Goal: Task Accomplishment & Management: Complete application form

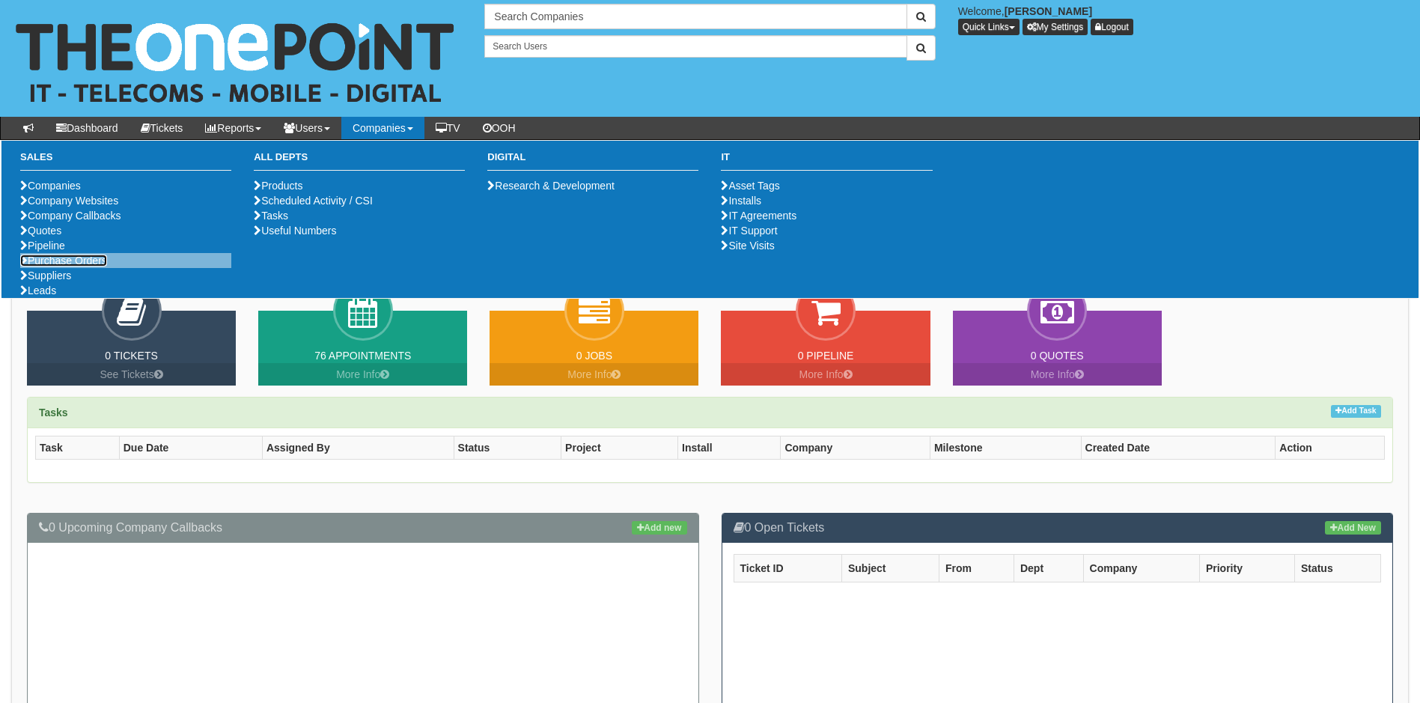
click at [88, 267] on link "Purchase Orders" at bounding box center [63, 261] width 87 height 12
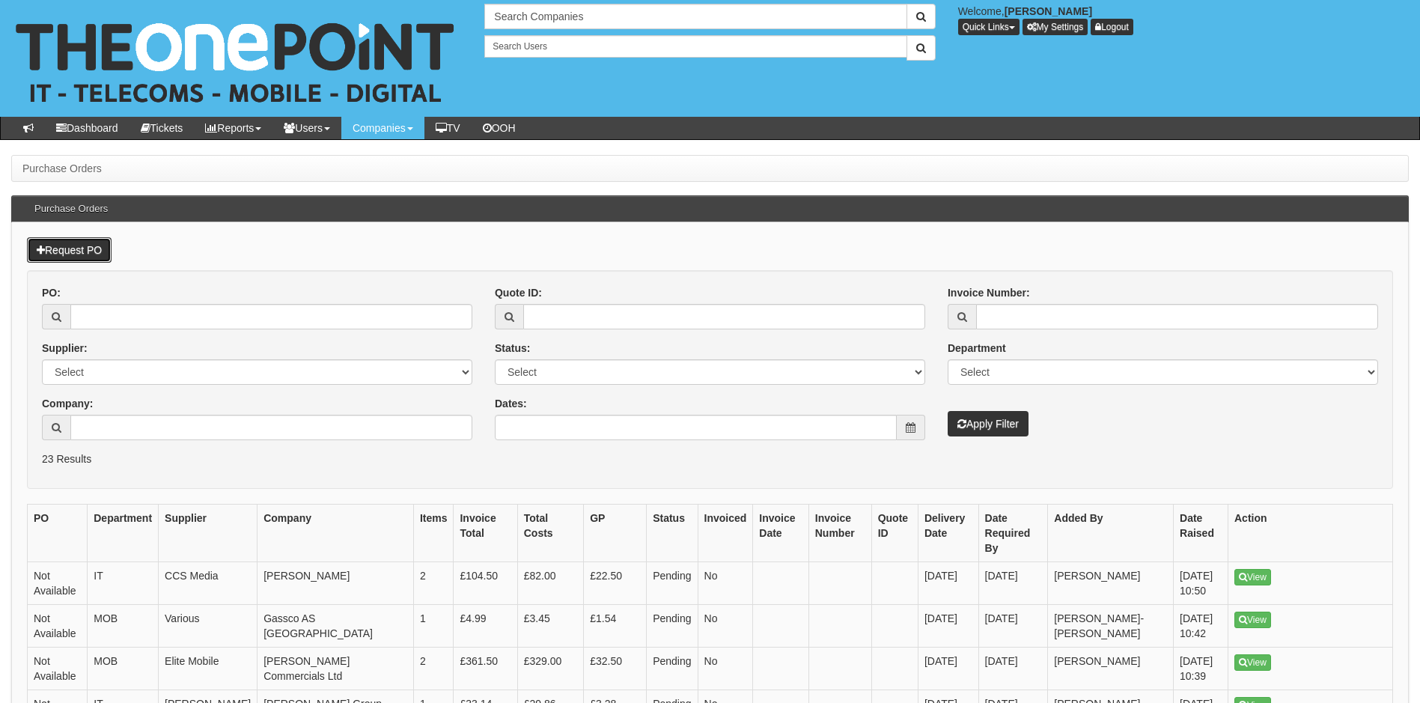
click at [91, 240] on link "Request PO" at bounding box center [69, 249] width 85 height 25
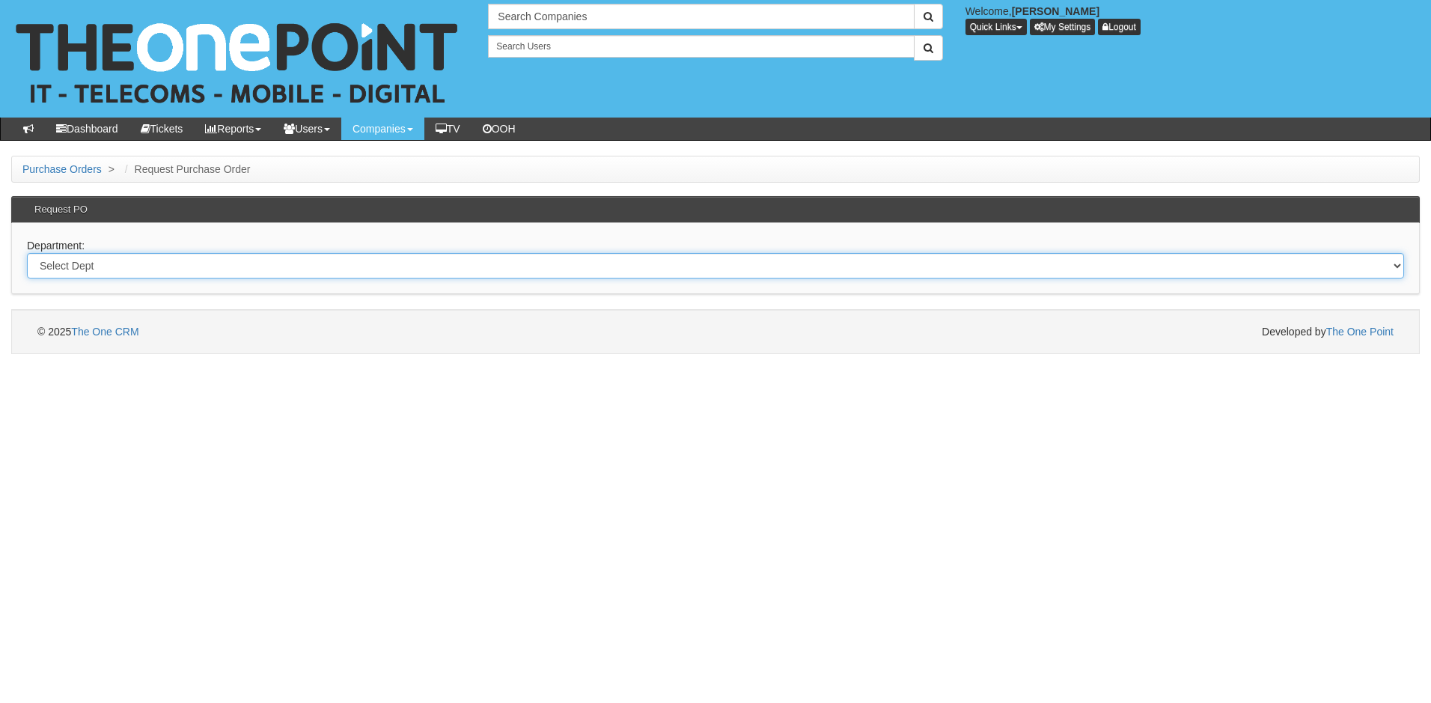
click at [131, 264] on select "Select Dept Digital Internal IT Mobiles Marketing Telecoms" at bounding box center [716, 265] width 1378 height 25
select select "?pipeID=&dept=IT"
click at [27, 253] on select "Select Dept Digital Internal IT Mobiles Marketing Telecoms" at bounding box center [716, 265] width 1378 height 25
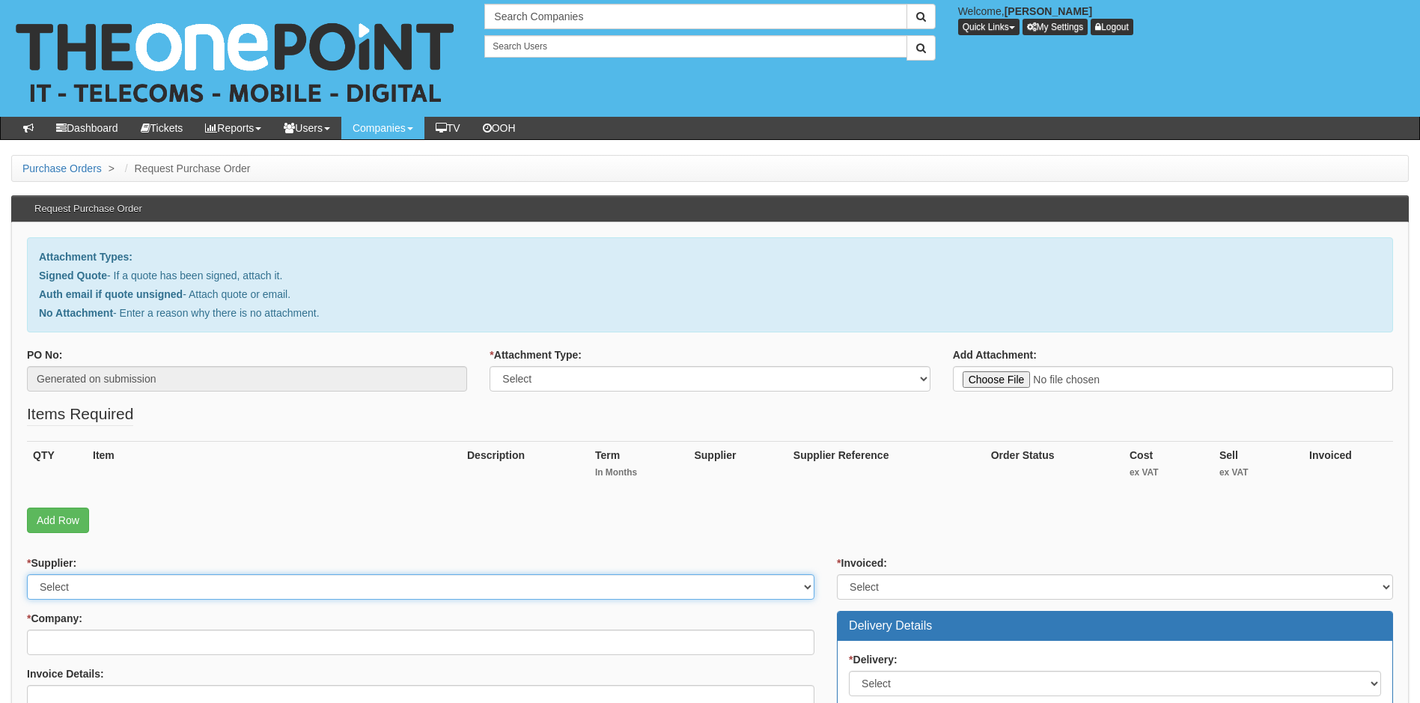
click at [144, 588] on select "Select 123 REG.co.uk 1Password 3 4Gon AA Jones Electric Ltd Abzorb Access Group…" at bounding box center [421, 586] width 788 height 25
select select "60"
click at [144, 588] on select "Select 123 REG.co.uk 1Password 3 4Gon AA Jones Electric Ltd Abzorb Access Group…" at bounding box center [421, 586] width 788 height 25
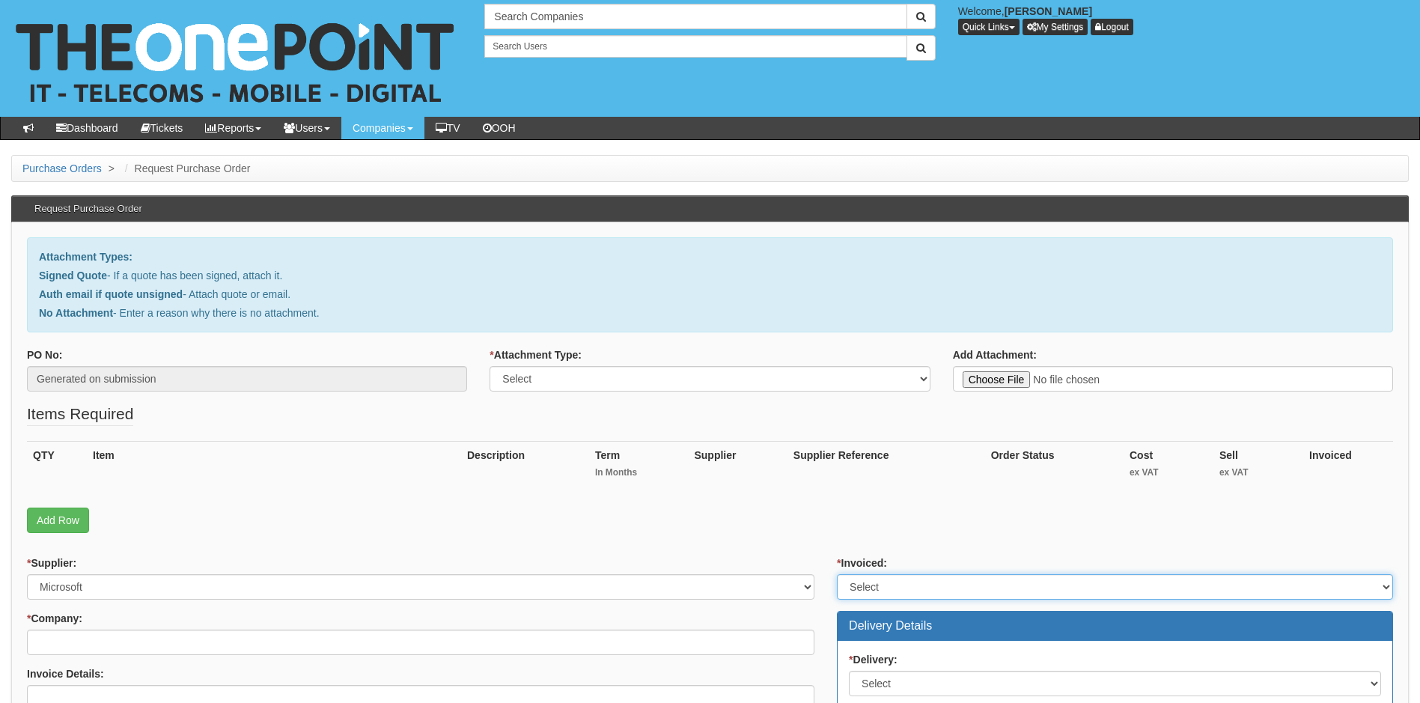
click at [924, 586] on select "Select Yes No N/A STB (part of order)" at bounding box center [1115, 586] width 556 height 25
select select "1"
click at [837, 574] on select "Select Yes No N/A STB (part of order)" at bounding box center [1115, 586] width 556 height 25
click at [652, 380] on select "Select Signed Quote Auth email with quote if unsigned No Attachment" at bounding box center [710, 378] width 440 height 25
select select "Signed Quote"
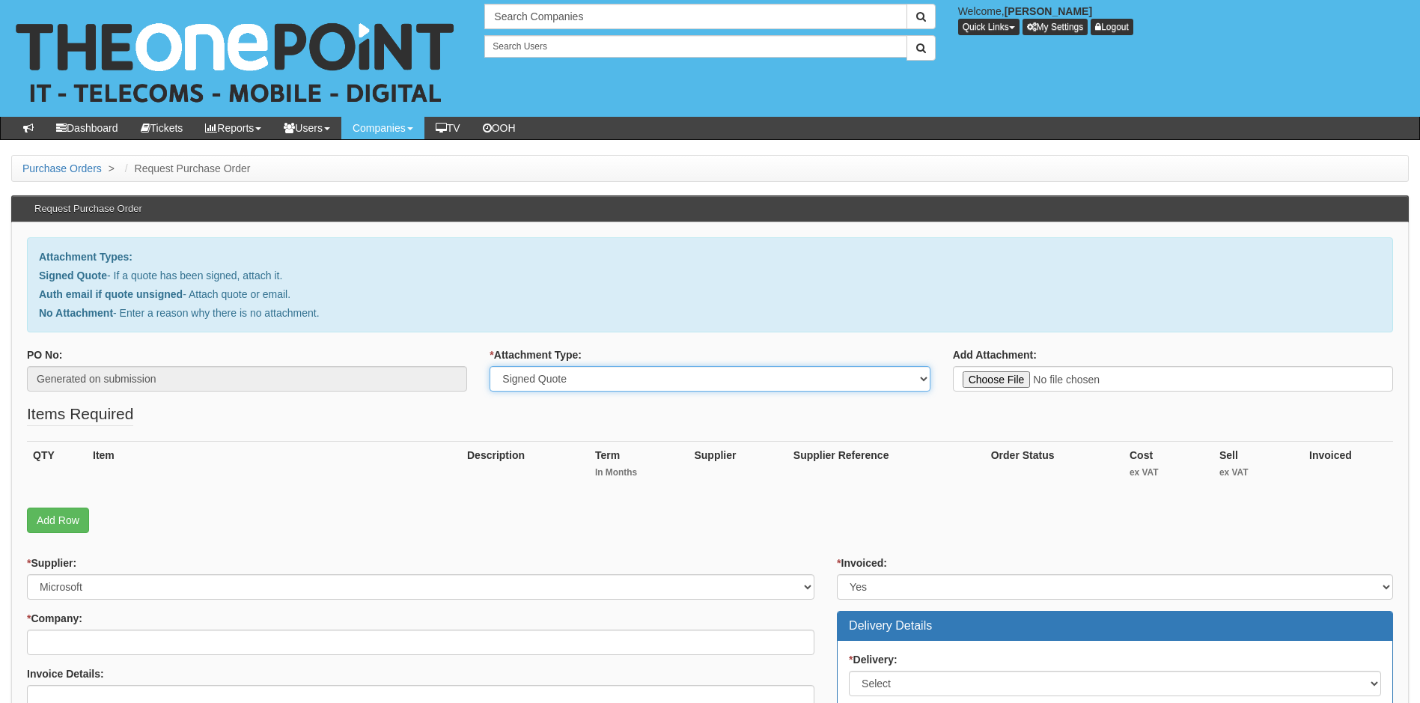
click at [490, 366] on select "Select Signed Quote Auth email with quote if unsigned No Attachment" at bounding box center [710, 378] width 440 height 25
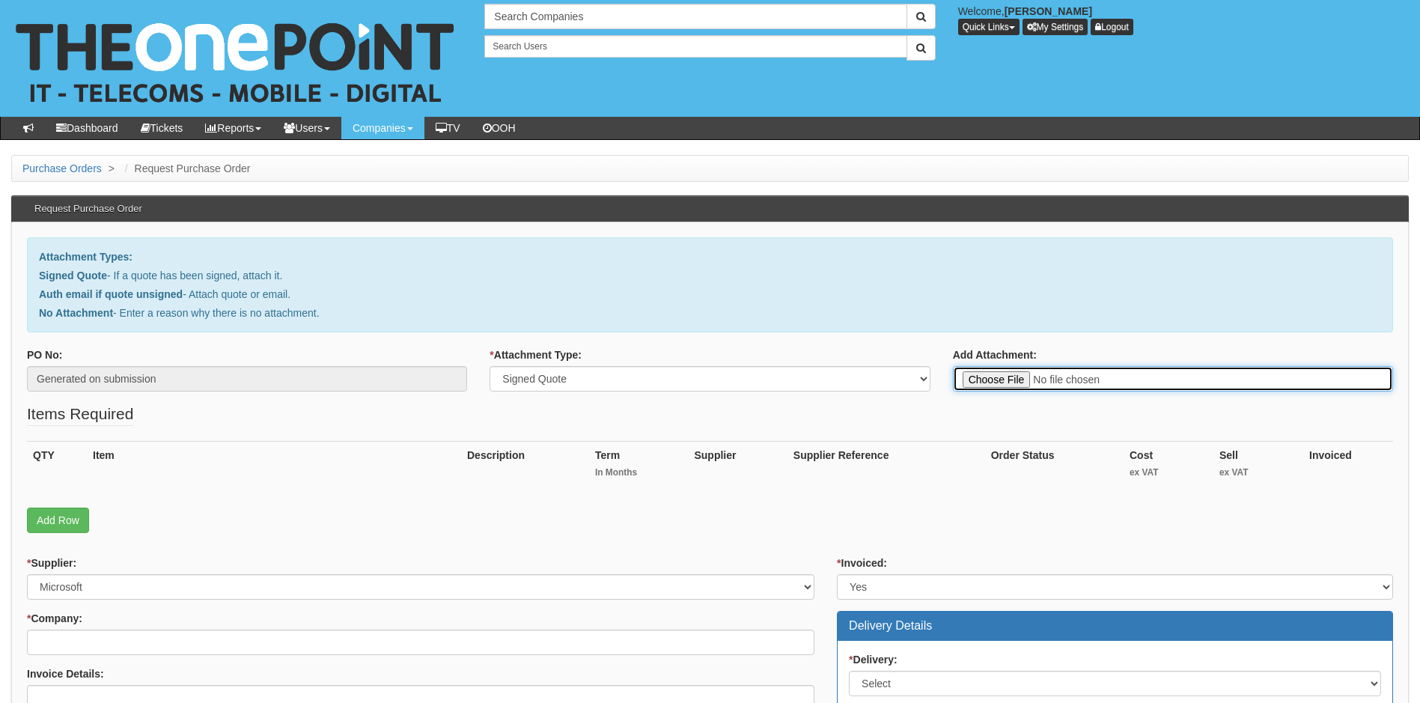
click at [986, 381] on input "Add Attachment:" at bounding box center [1173, 378] width 440 height 25
type input "C:\fakepath\[PERSON_NAME] - Windows 10 ESU 12-month cover.pdf"
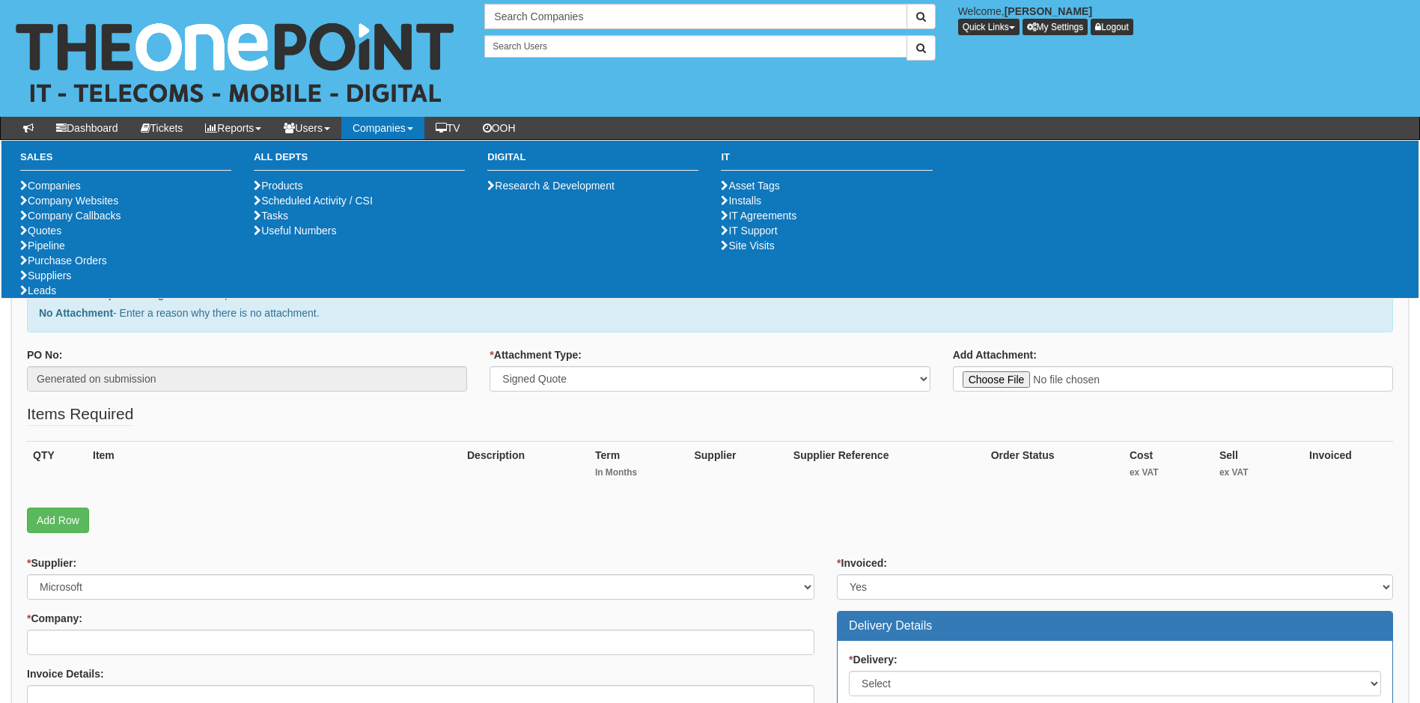
click at [389, 407] on fieldset "Items Required QTY Item Description Term In Months Supplier Supplier Reference …" at bounding box center [710, 472] width 1366 height 138
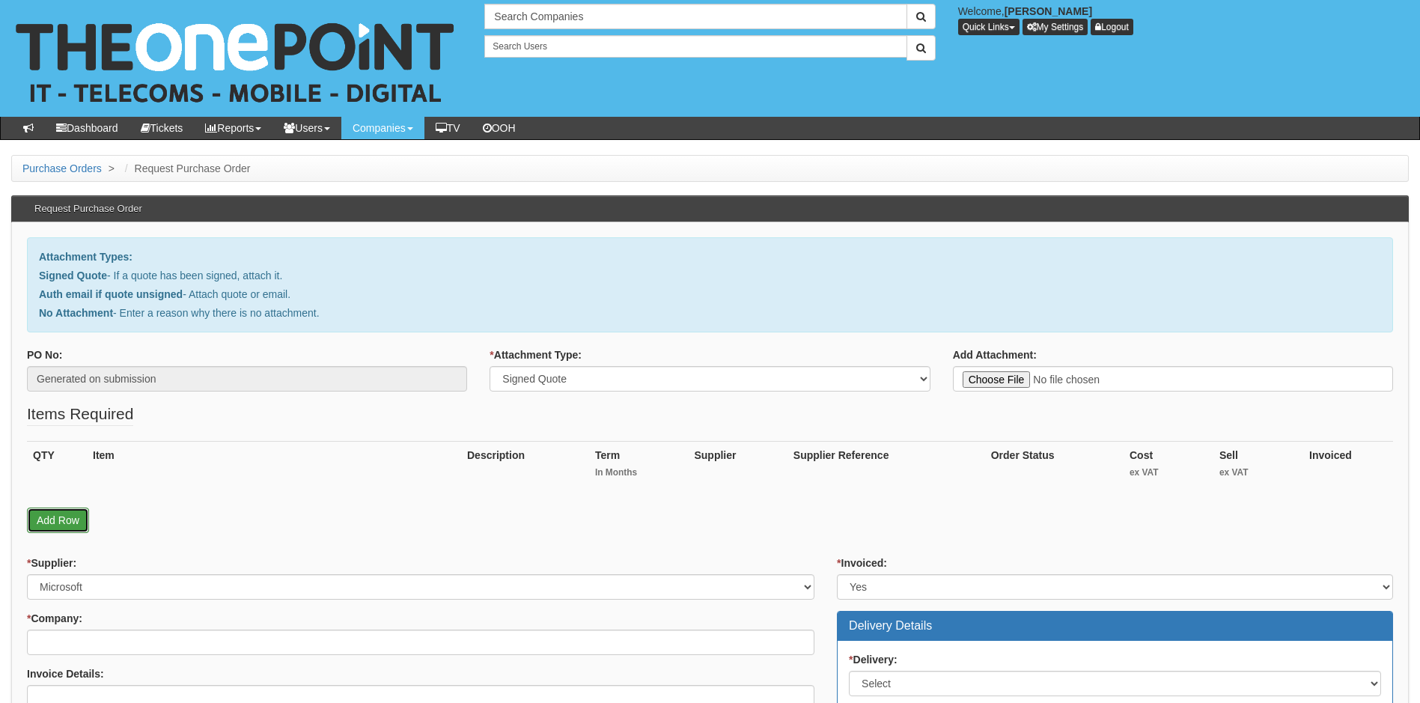
click at [76, 520] on link "Add Row" at bounding box center [58, 520] width 62 height 25
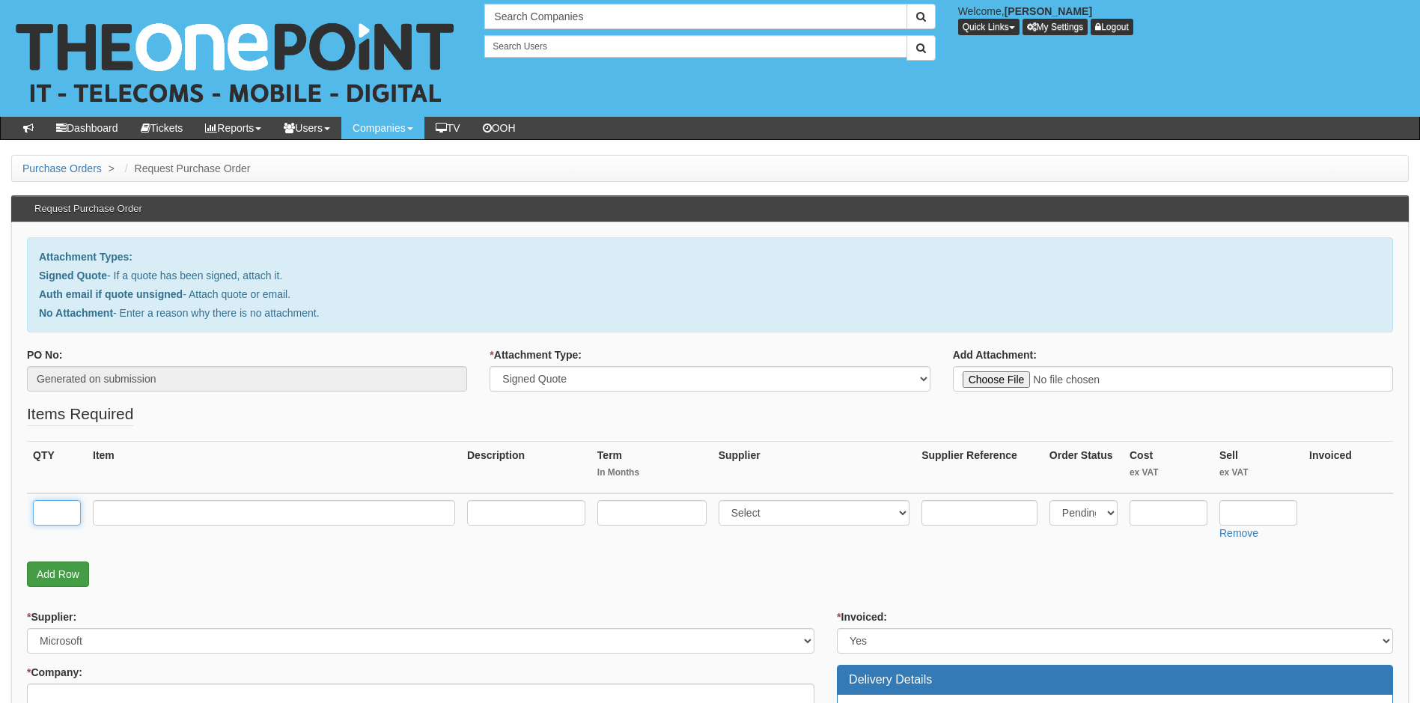
click at [76, 520] on input "text" at bounding box center [57, 512] width 48 height 25
type input "1"
type input "Windows ESU 12-Month"
type input "one off"
select select "60"
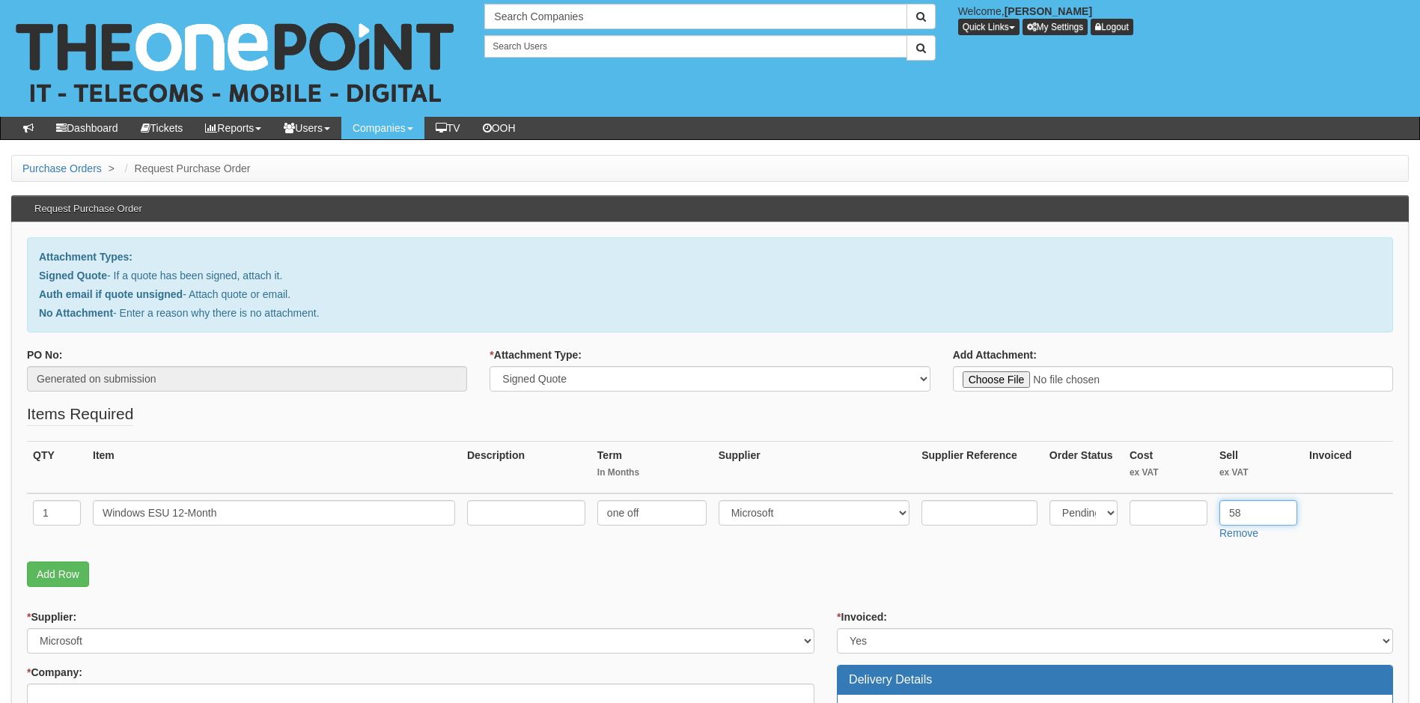
type input "58"
click at [1141, 516] on input "text" at bounding box center [1169, 512] width 78 height 25
type input "50.28"
click at [47, 571] on link "Add Row" at bounding box center [58, 574] width 62 height 25
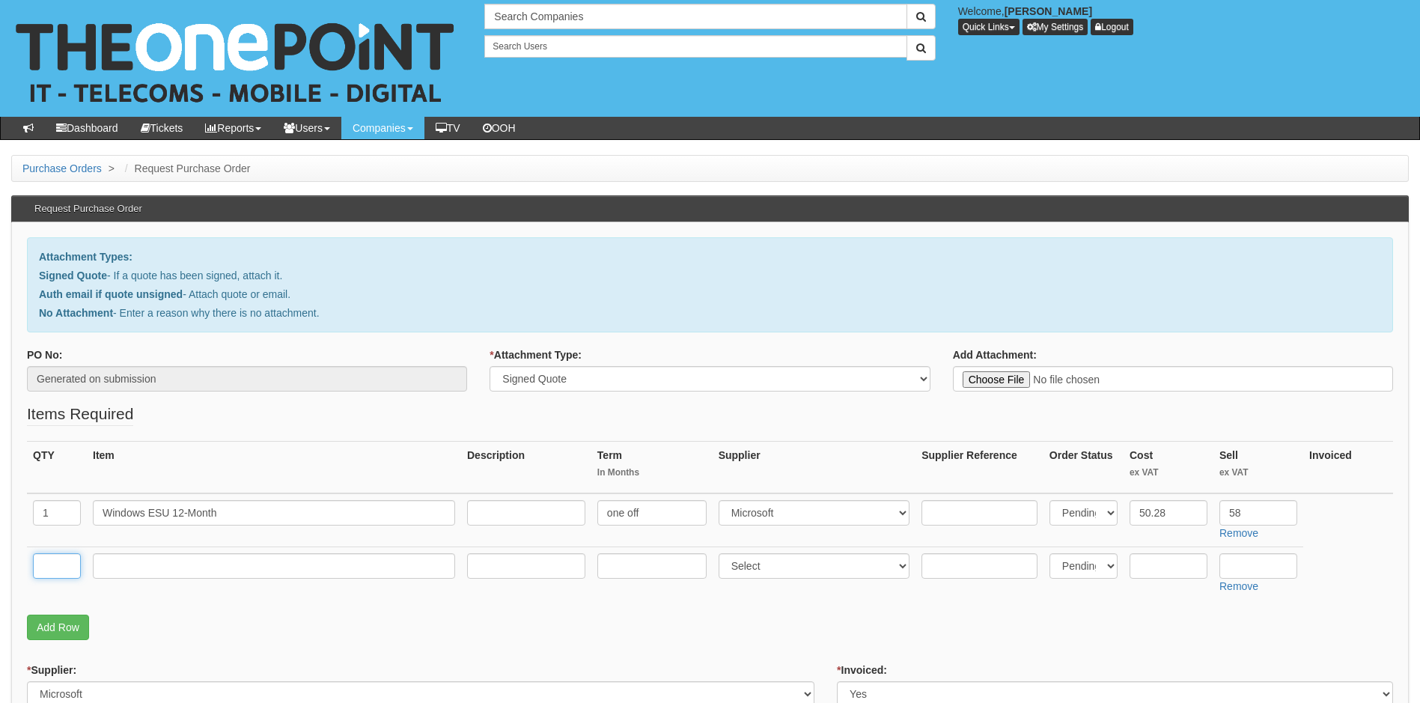
click at [52, 559] on input "text" at bounding box center [57, 565] width 48 height 25
click at [76, 567] on input "text" at bounding box center [57, 565] width 48 height 25
type input "1"
type input "Implementation charge"
type input "One off"
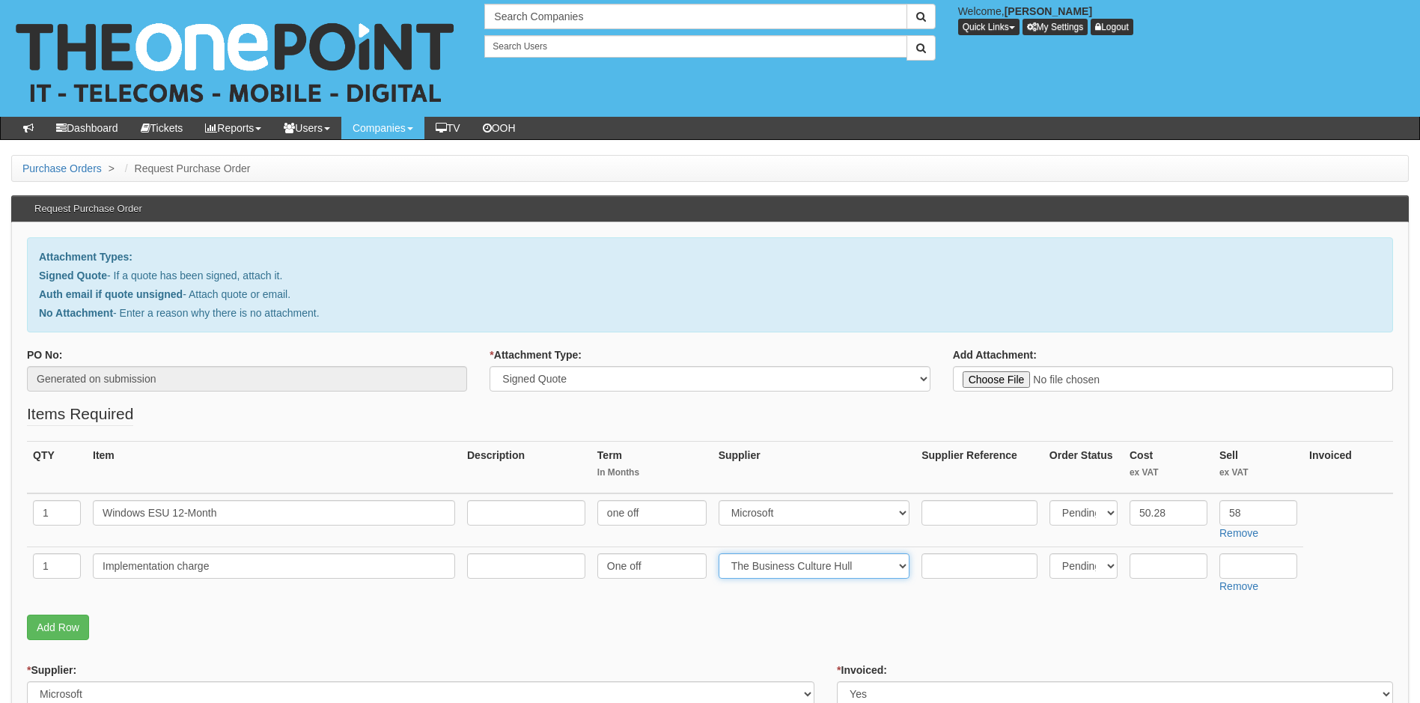
select select "81"
type input "0.00"
type input "25"
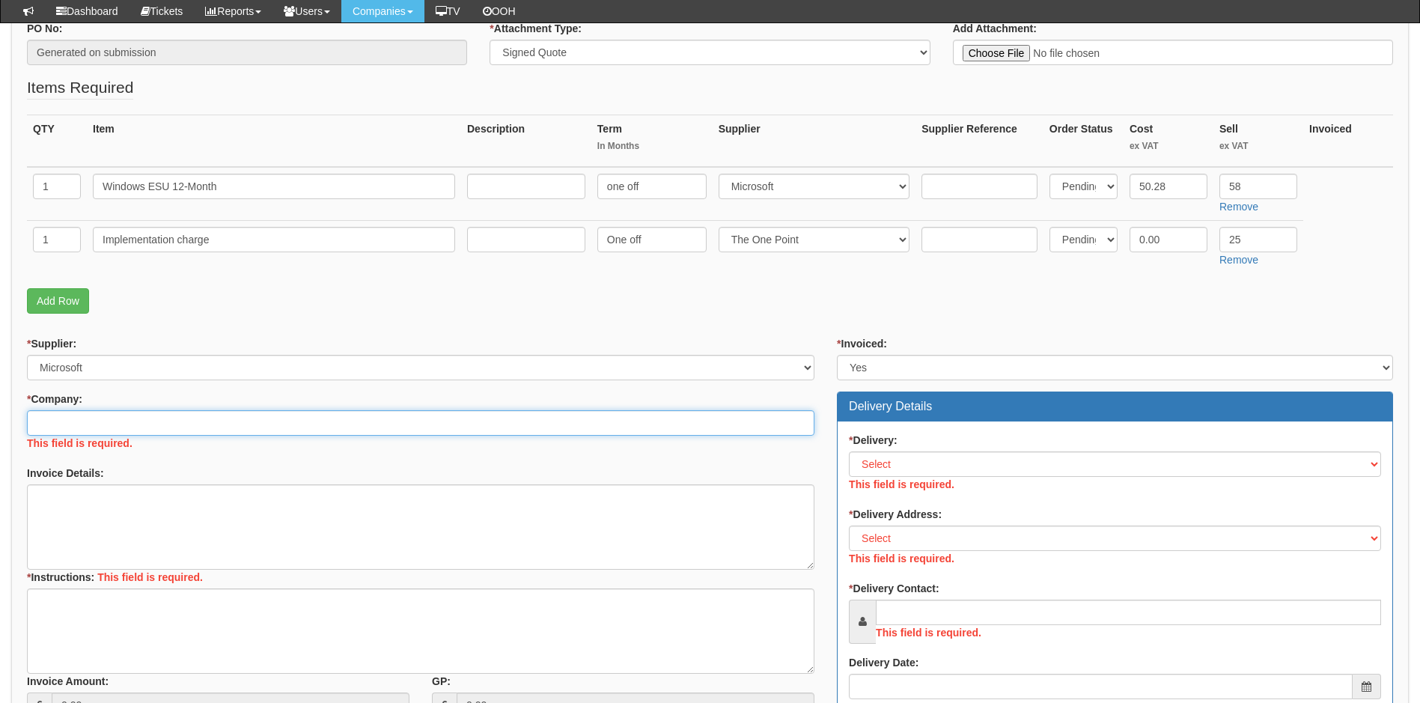
scroll to position [323, 0]
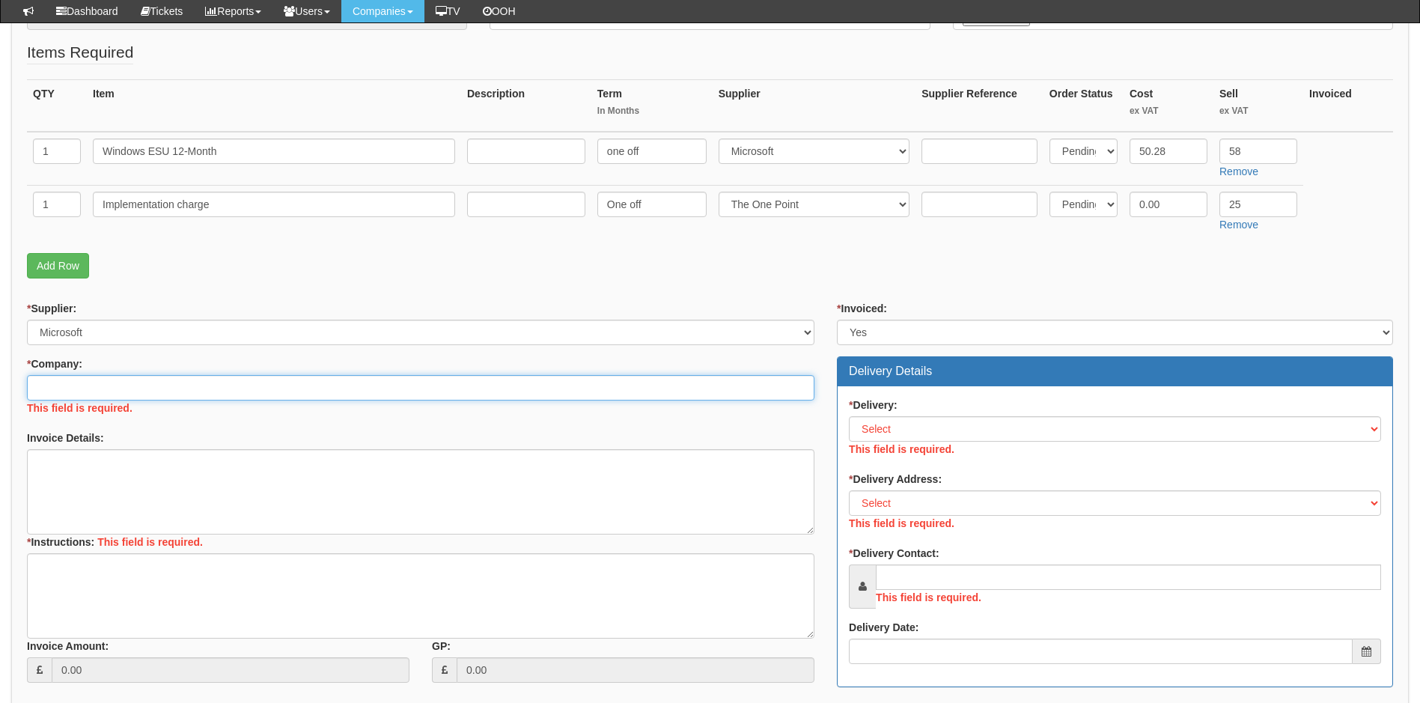
click at [222, 392] on input "* Company:" at bounding box center [421, 387] width 788 height 25
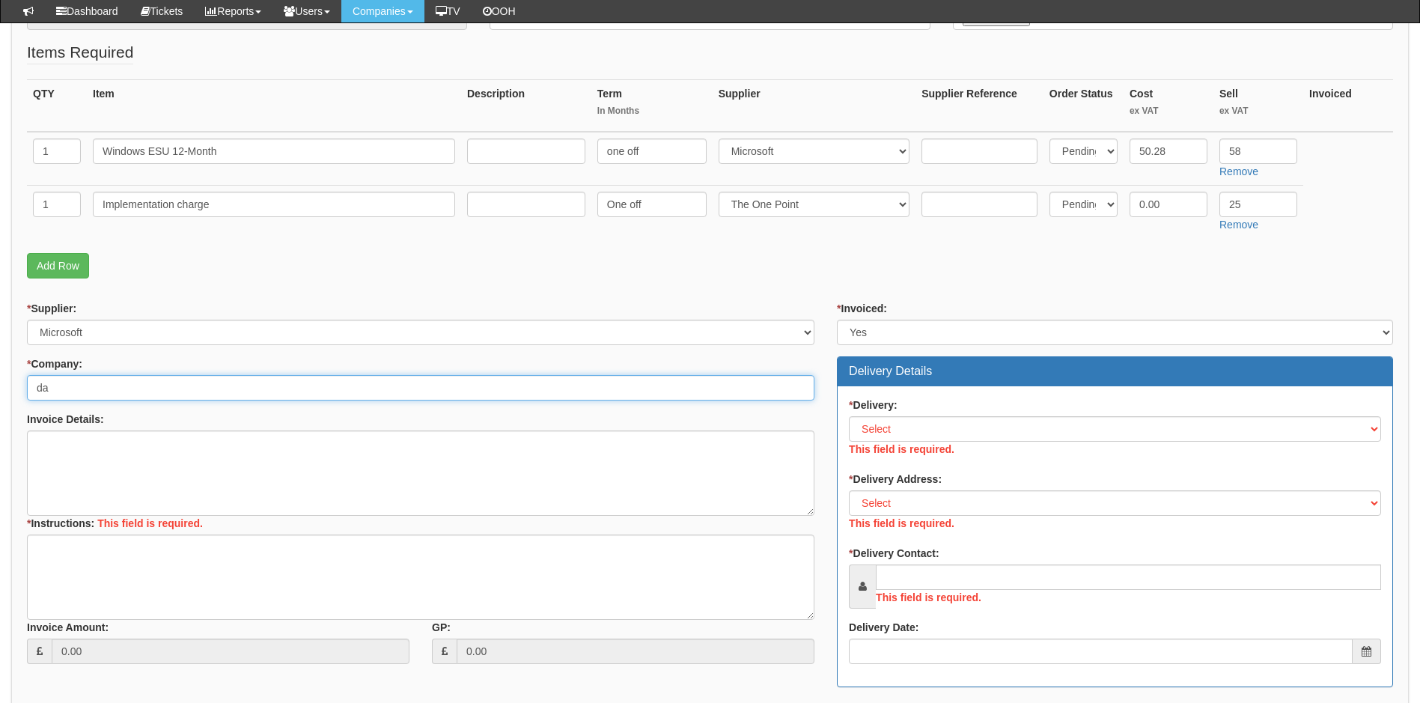
type input "d"
type input "Team IT"
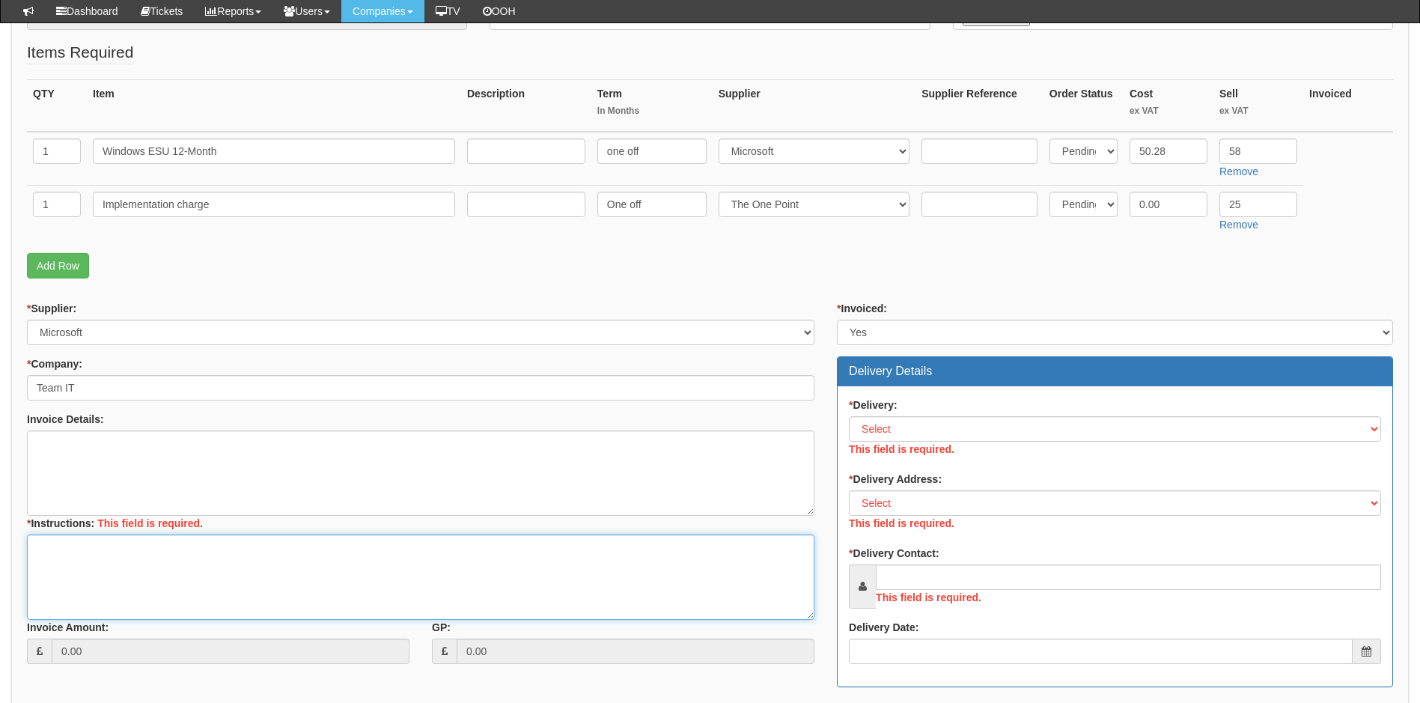
click at [93, 551] on textarea "* Instructions:" at bounding box center [421, 577] width 788 height 85
type textarea "invoice to [PERSON_NAME]"
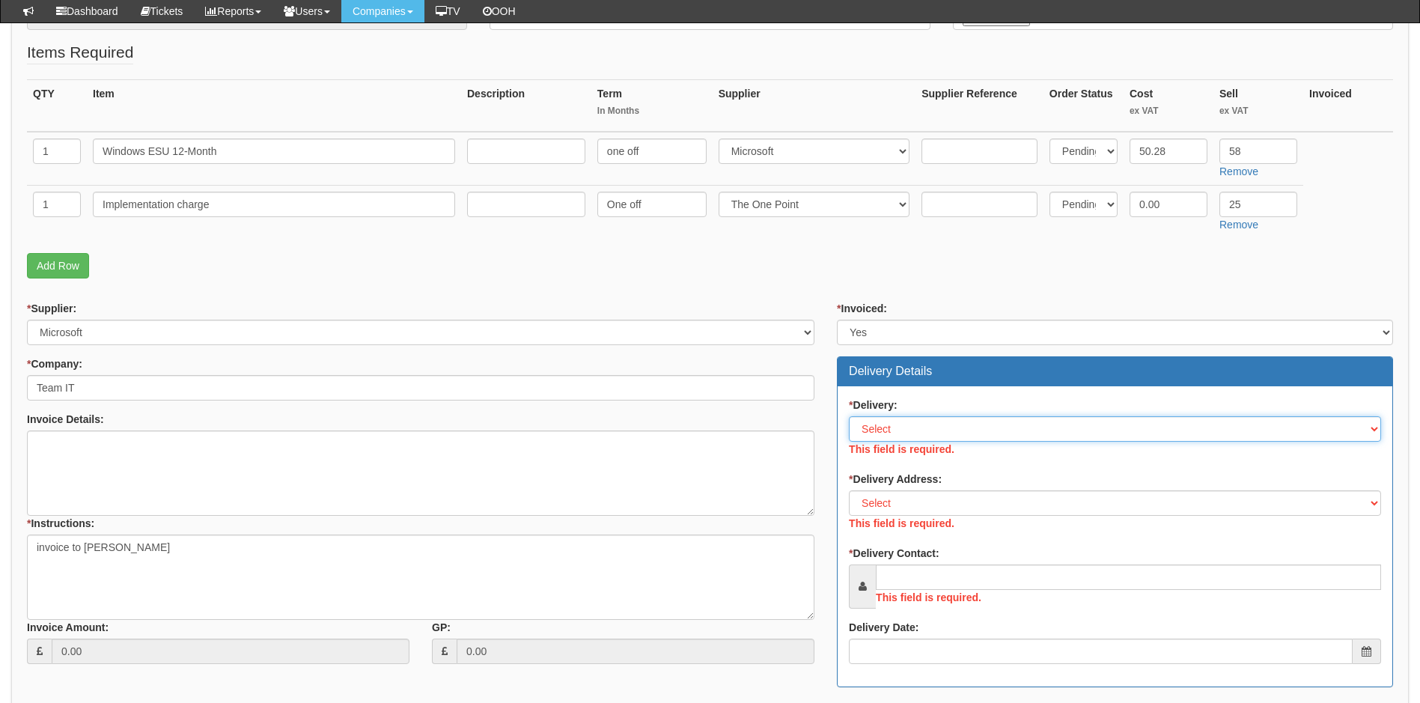
click at [997, 423] on select "Select No Not Applicable Yes" at bounding box center [1115, 428] width 532 height 25
select select "3"
click at [849, 416] on select "Select No Not Applicable Yes" at bounding box center [1115, 428] width 532 height 25
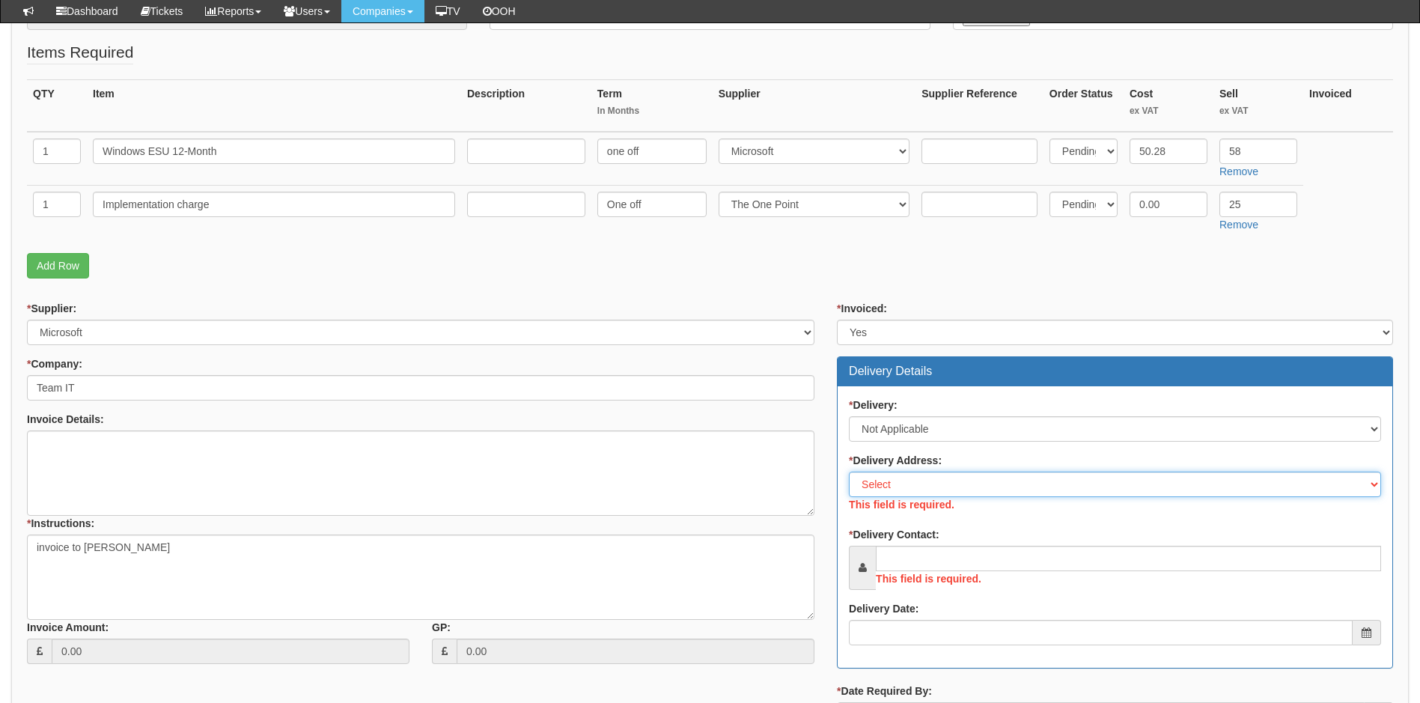
click at [968, 497] on div "* Delivery Address: Select Not Applicable Other This field is required." at bounding box center [1115, 484] width 532 height 63
select select "N/A"
click at [849, 472] on select "Select Not Applicable Other" at bounding box center [1115, 484] width 532 height 25
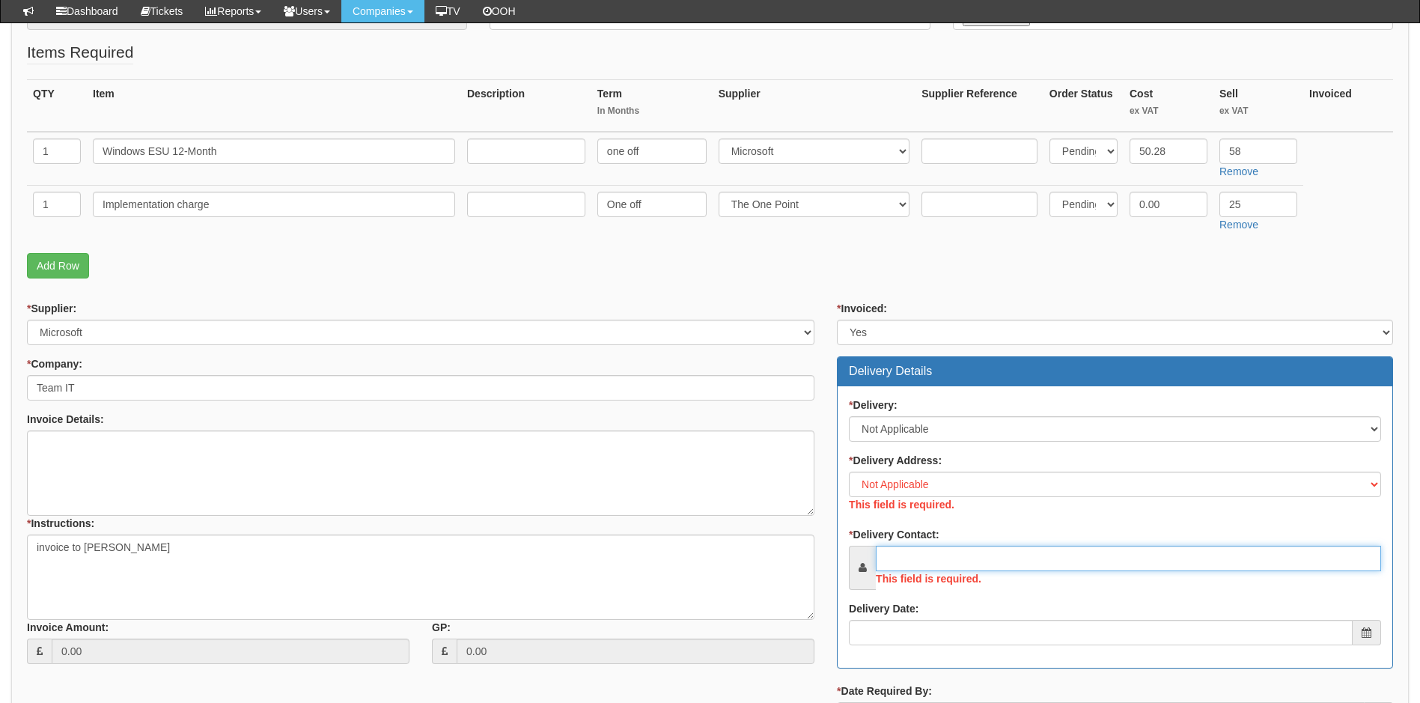
click at [928, 565] on div "This field is required." at bounding box center [1115, 568] width 532 height 44
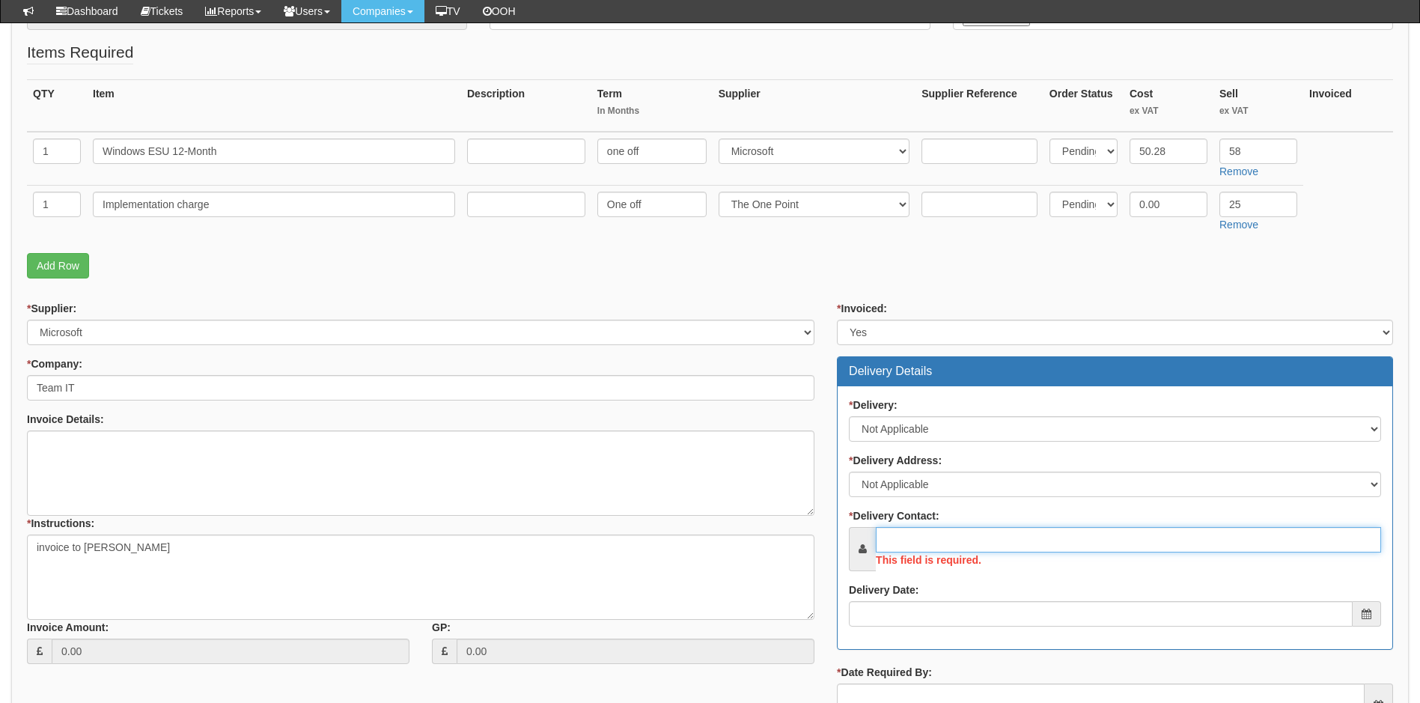
click at [1023, 551] on input "* Delivery Contact:" at bounding box center [1128, 539] width 505 height 25
paste input "[EMAIL_ADDRESS][DOMAIN_NAME]"
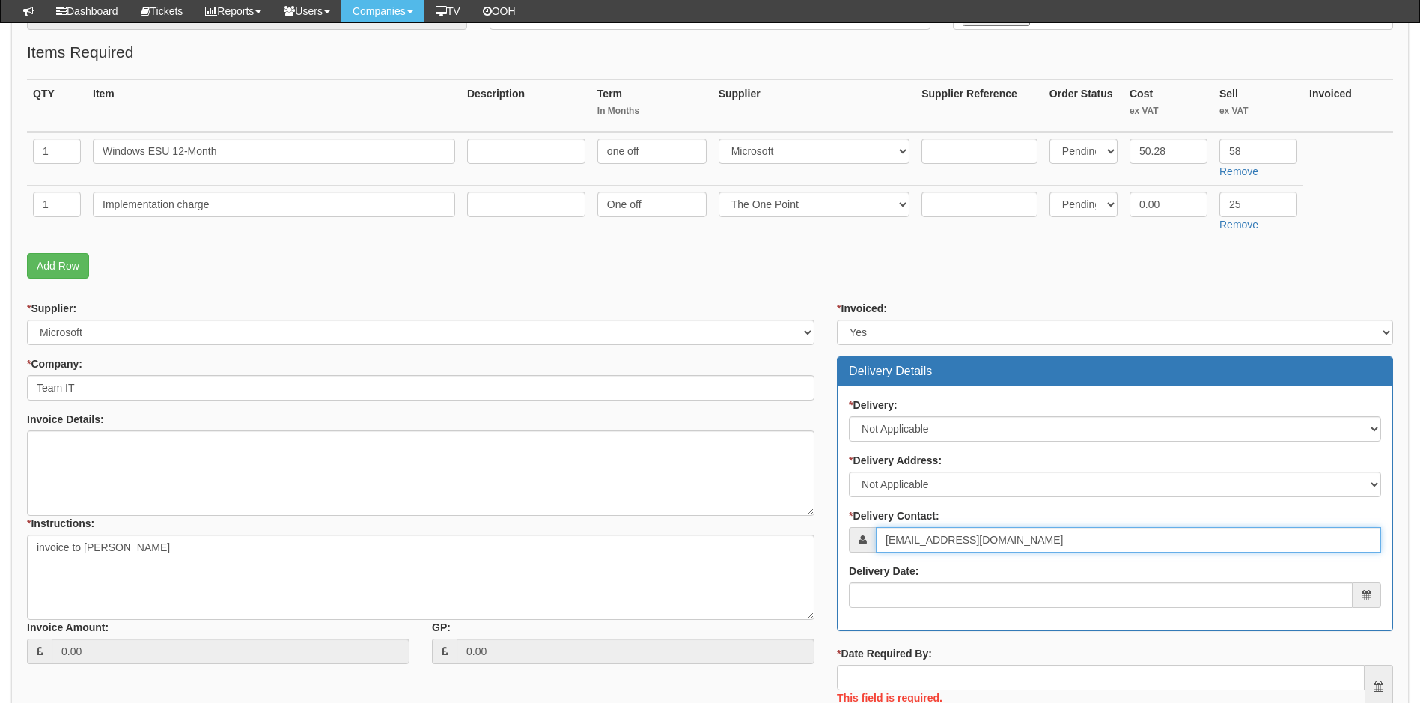
type input "[EMAIL_ADDRESS][DOMAIN_NAME]"
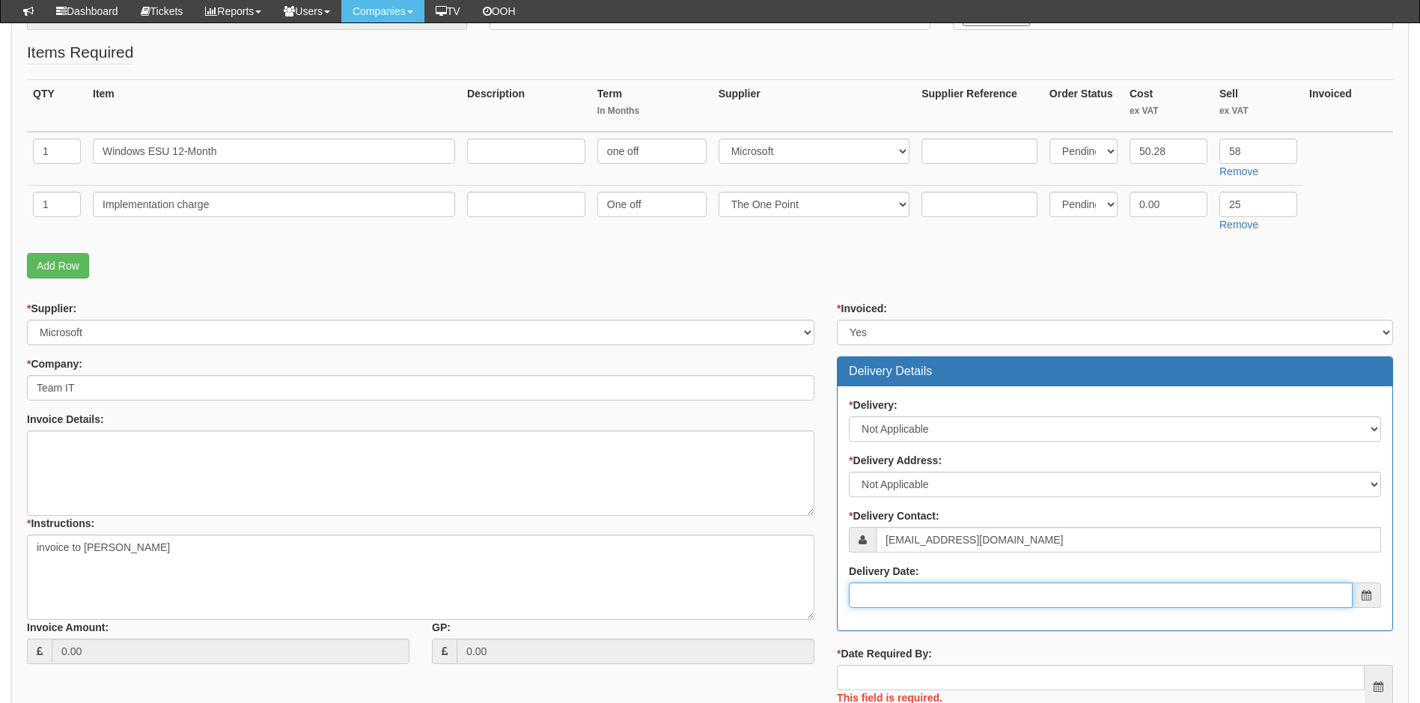
click at [932, 599] on input "Delivery Date:" at bounding box center [1101, 594] width 504 height 25
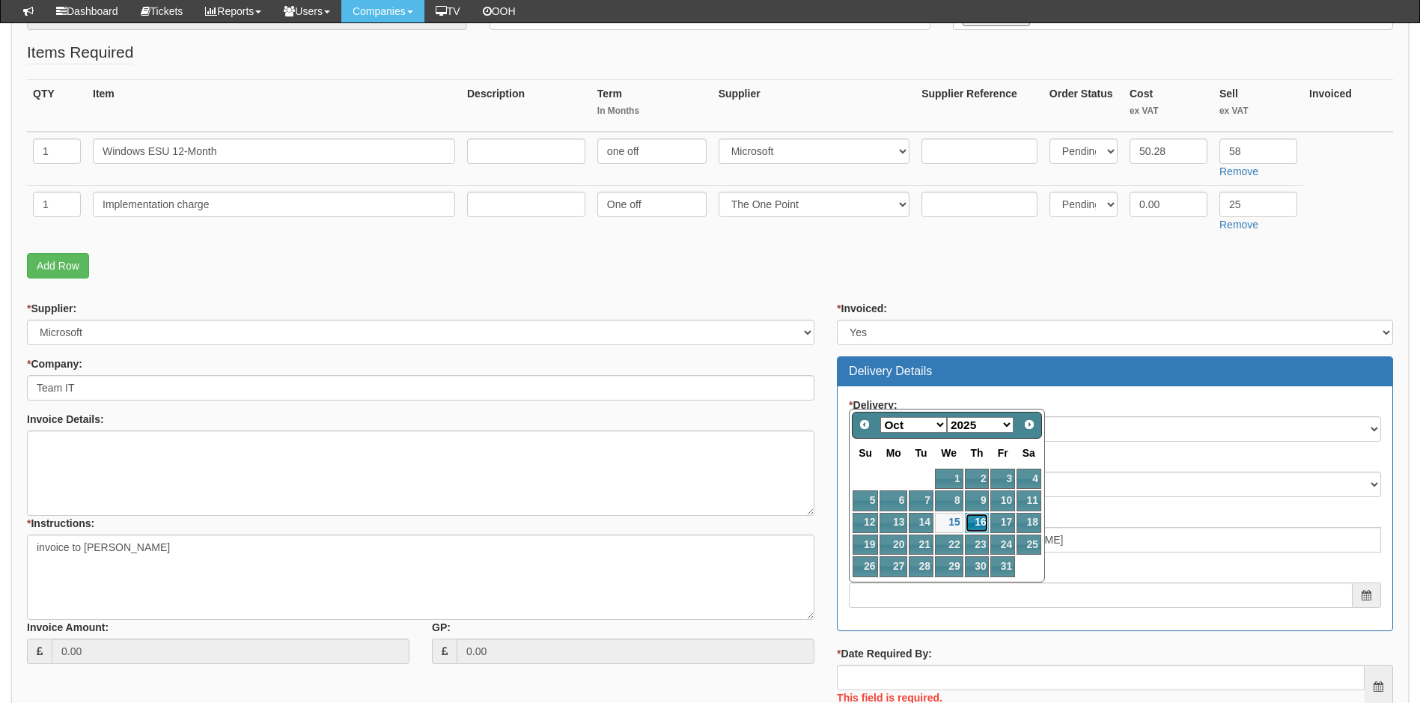
click at [974, 517] on link "16" at bounding box center [977, 523] width 25 height 20
type input "2025-10-16"
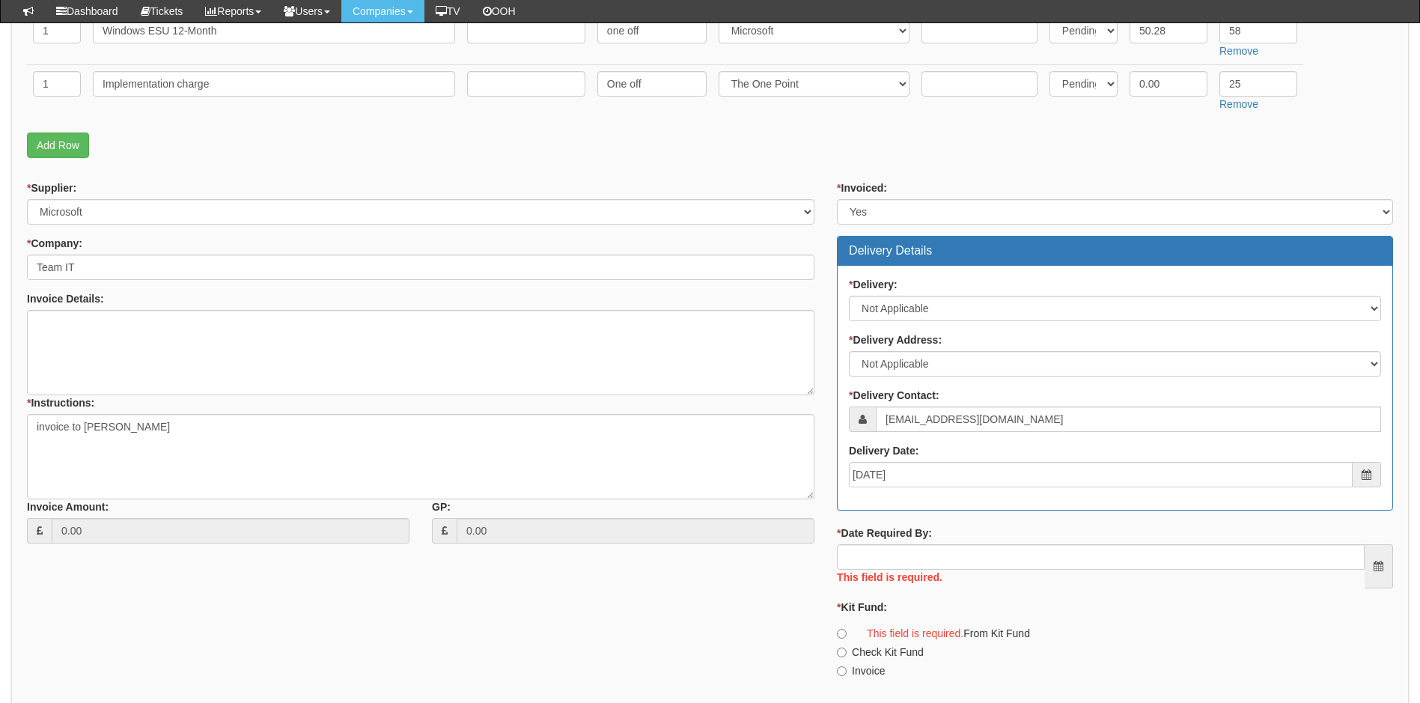
scroll to position [473, 0]
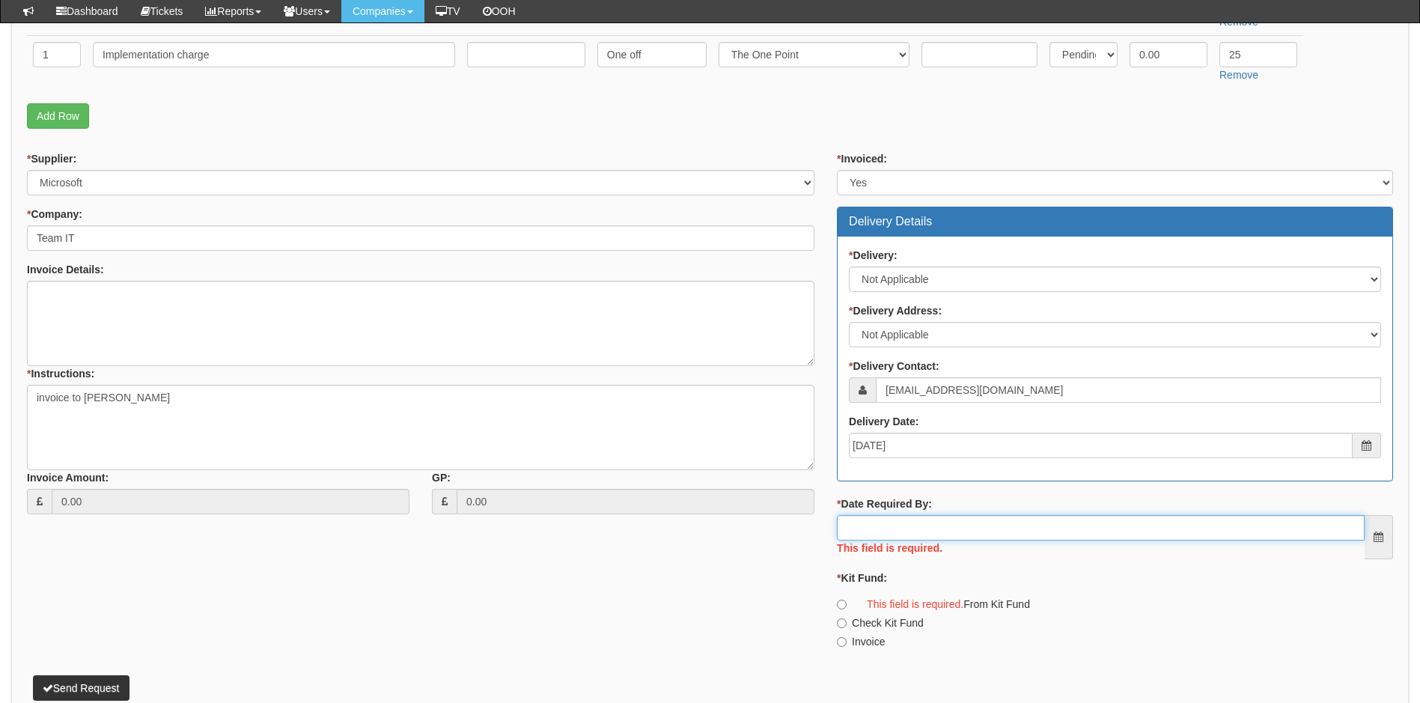
click at [973, 519] on input "* Date Required By:" at bounding box center [1101, 527] width 528 height 25
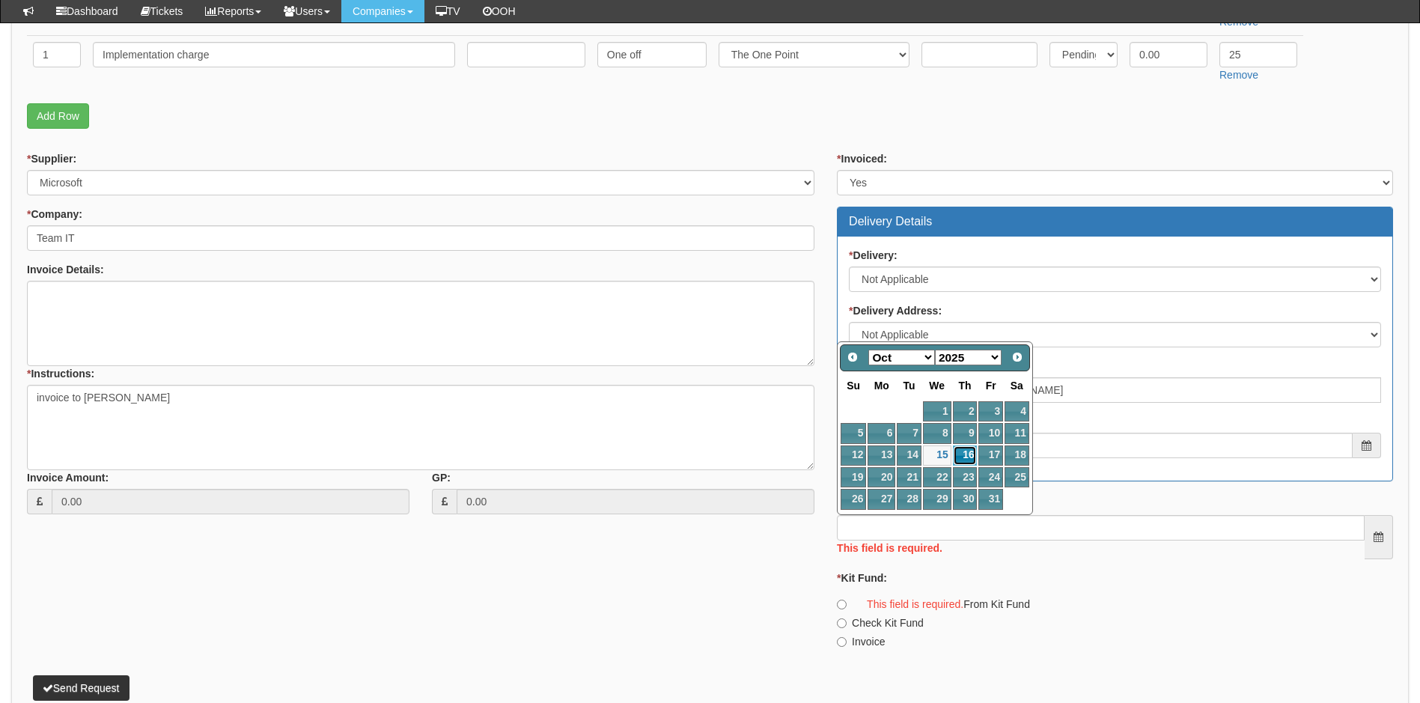
click at [967, 455] on link "16" at bounding box center [965, 455] width 25 height 20
type input "2025-10-16"
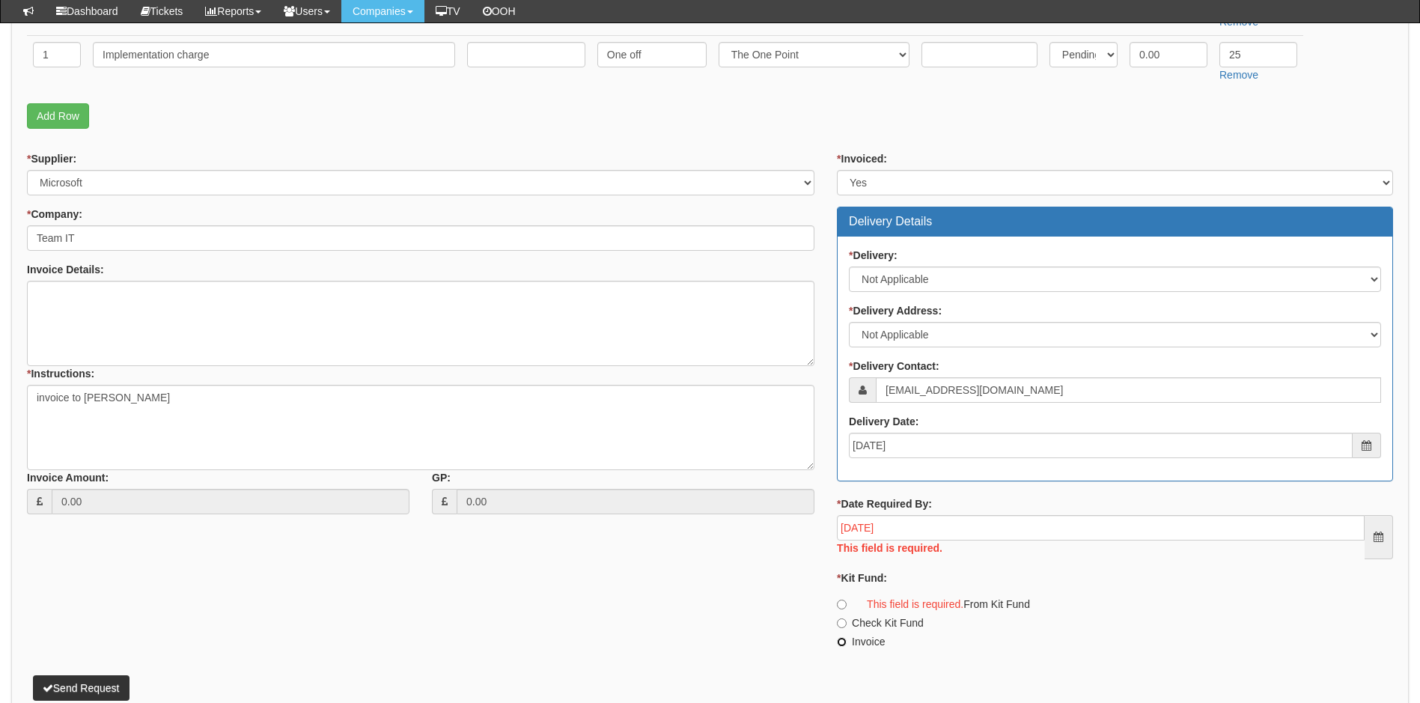
click at [839, 641] on input "Invoice" at bounding box center [842, 642] width 10 height 10
radio input "true"
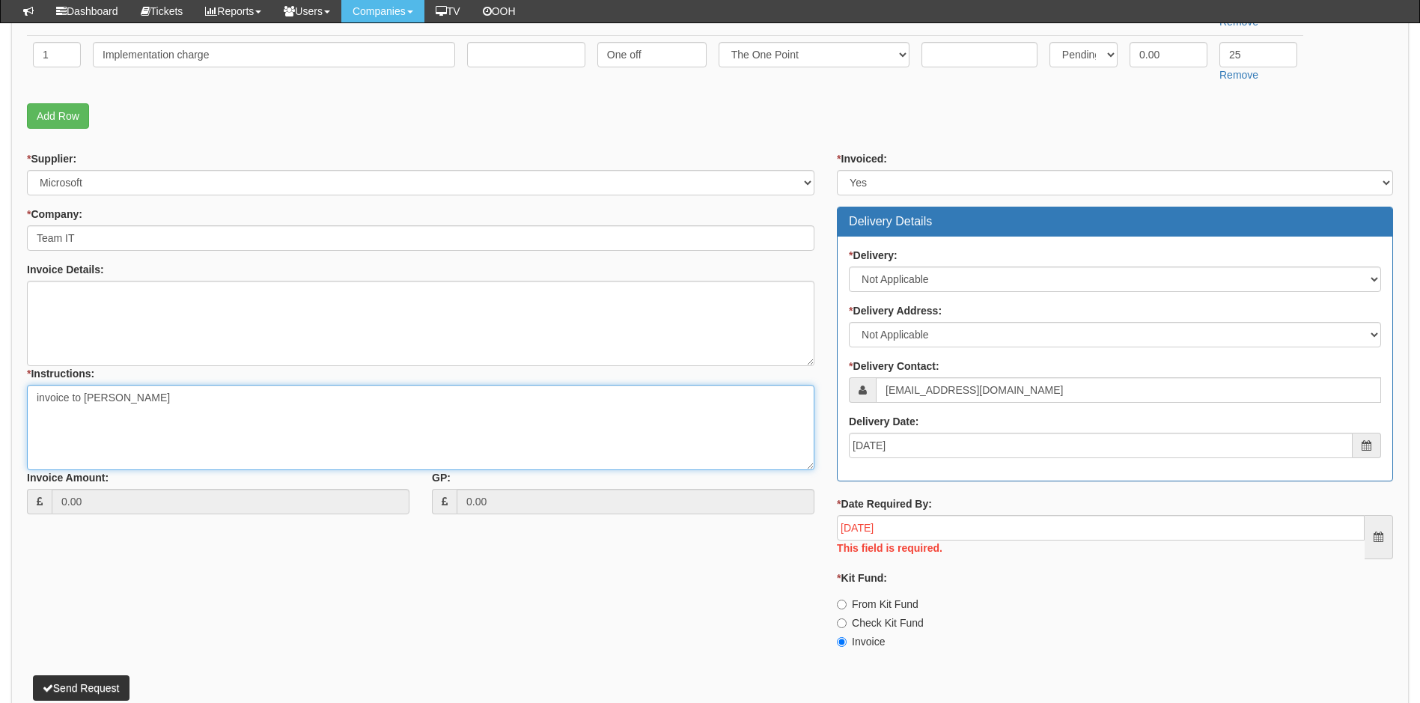
click at [172, 404] on textarea "invoice to [PERSON_NAME]" at bounding box center [421, 427] width 788 height 85
click at [110, 415] on textarea "invoice to David Bancroft Sage ref" at bounding box center [421, 427] width 788 height 85
paste textarea "DAV007"
click at [169, 395] on textarea "invoice to David Bancroft Sage ref DAV007" at bounding box center [421, 427] width 788 height 85
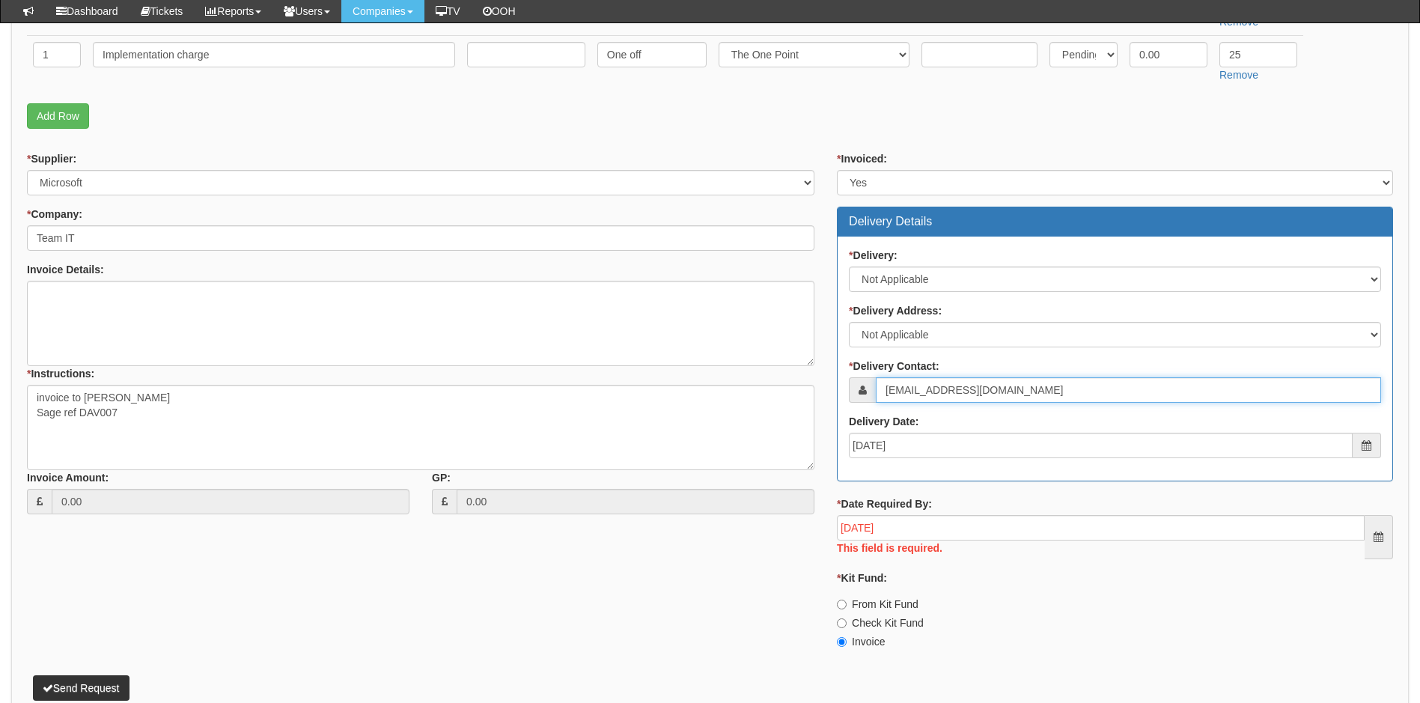
drag, startPoint x: 1077, startPoint y: 386, endPoint x: 887, endPoint y: 397, distance: 190.5
click at [887, 397] on input "[EMAIL_ADDRESS][DOMAIN_NAME]" at bounding box center [1128, 389] width 505 height 25
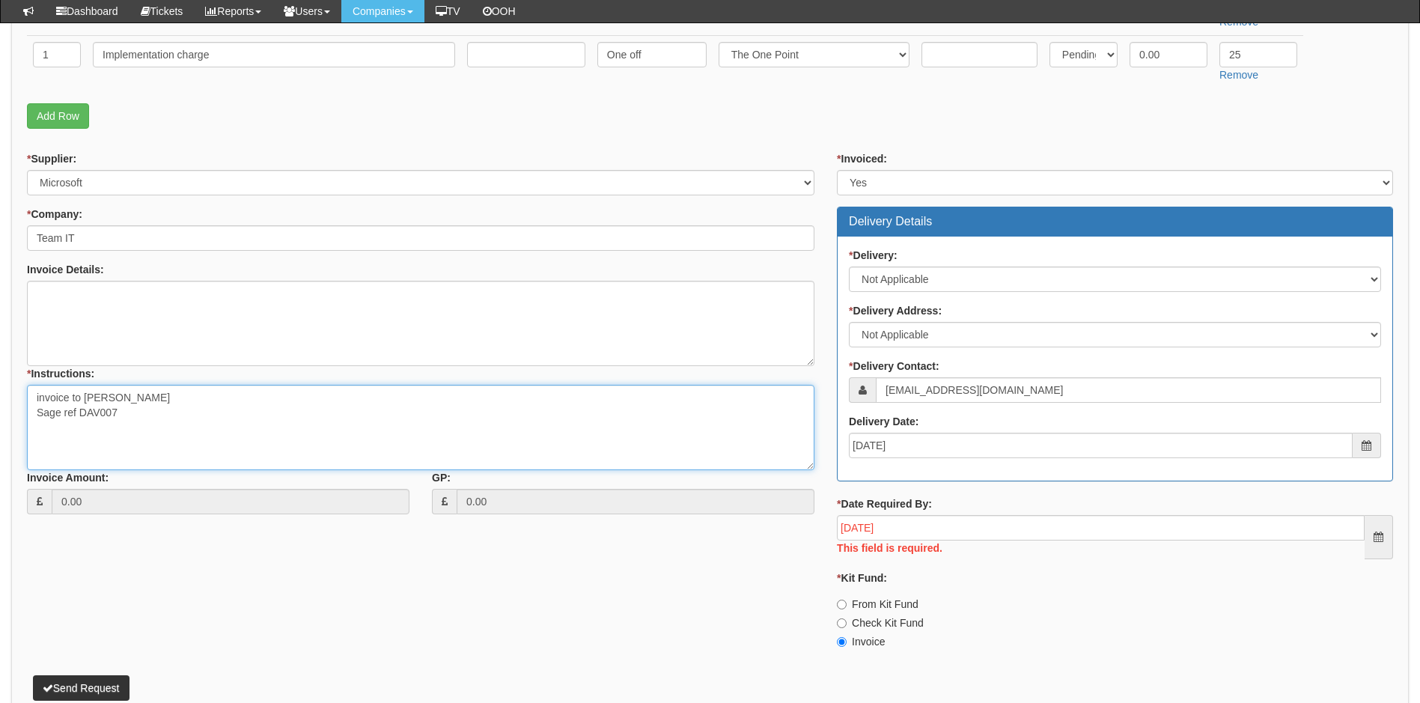
click at [170, 398] on textarea "invoice to David Bancroft Sage ref DAV007" at bounding box center [421, 427] width 788 height 85
paste textarea "[EMAIL_ADDRESS][DOMAIN_NAME]"
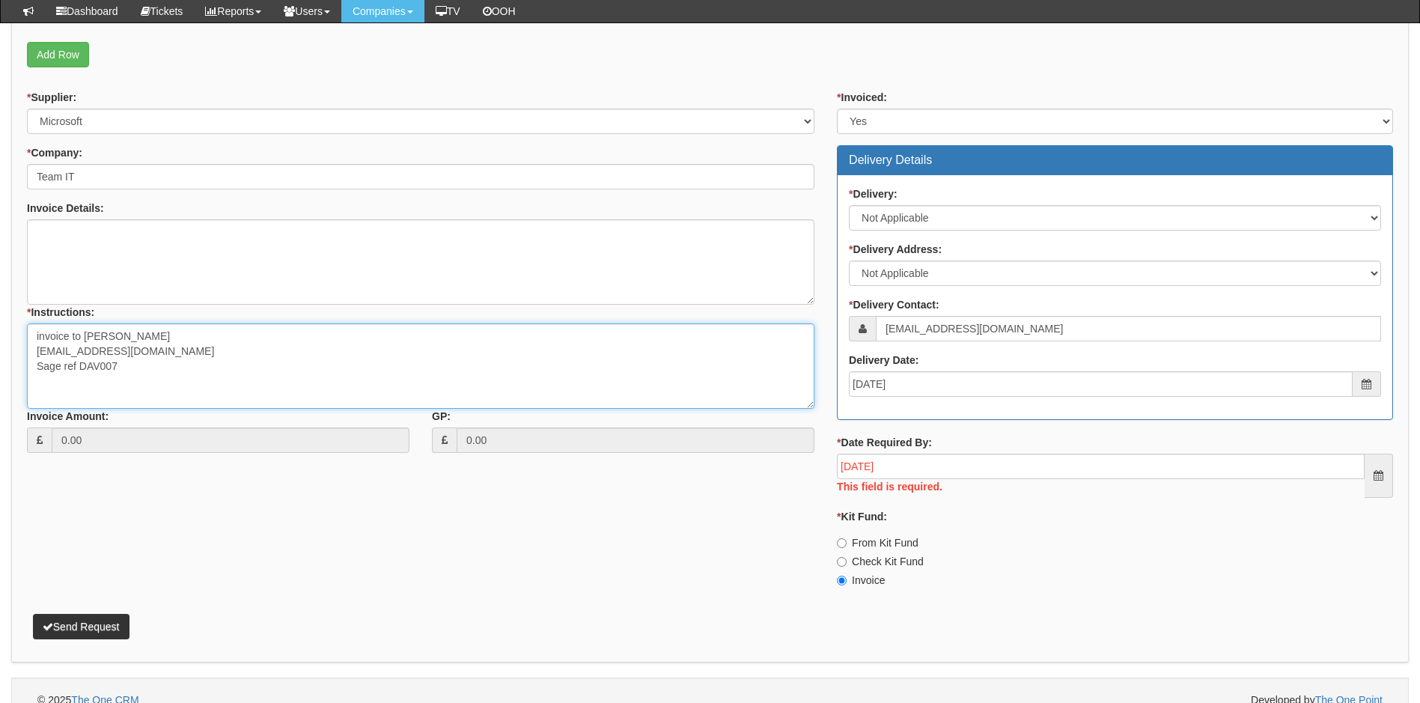
scroll to position [554, 0]
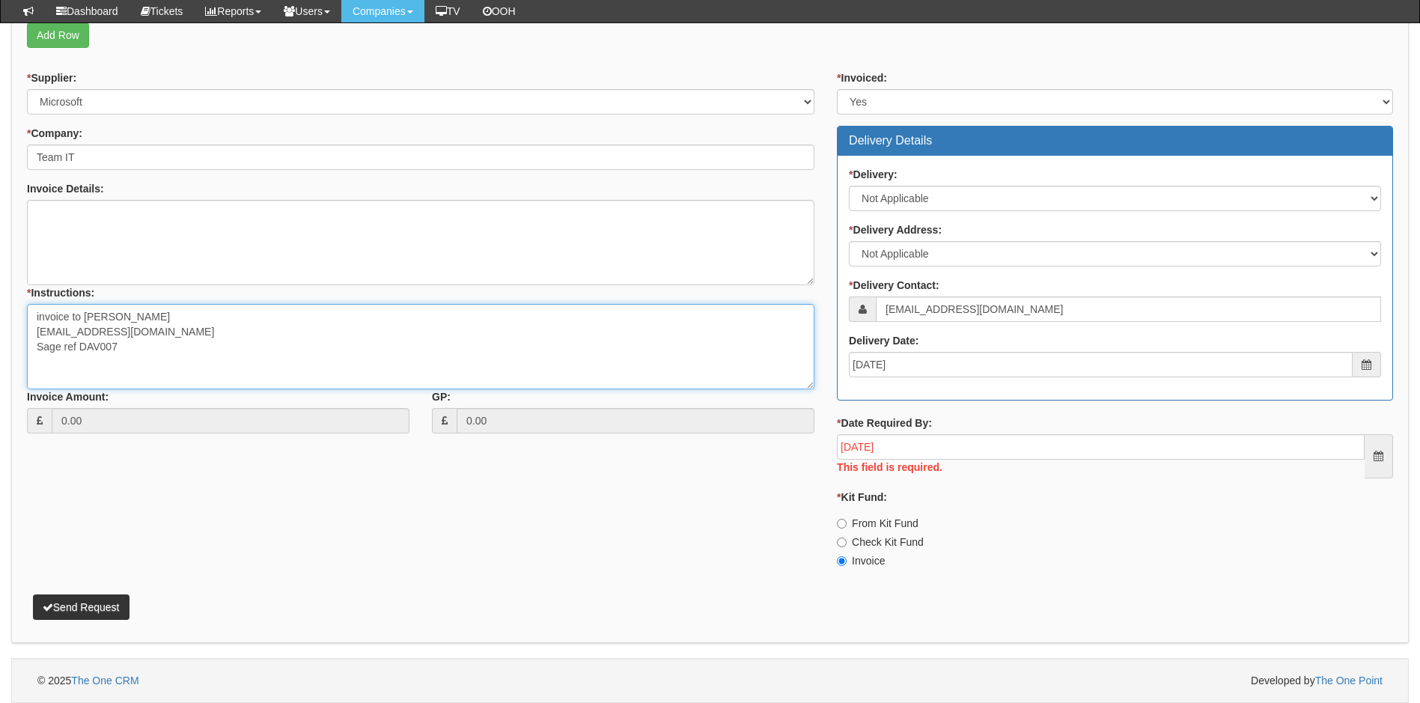
type textarea "invoice to David Bancroft davidbancroft52@gmail.com Sage ref DAV007"
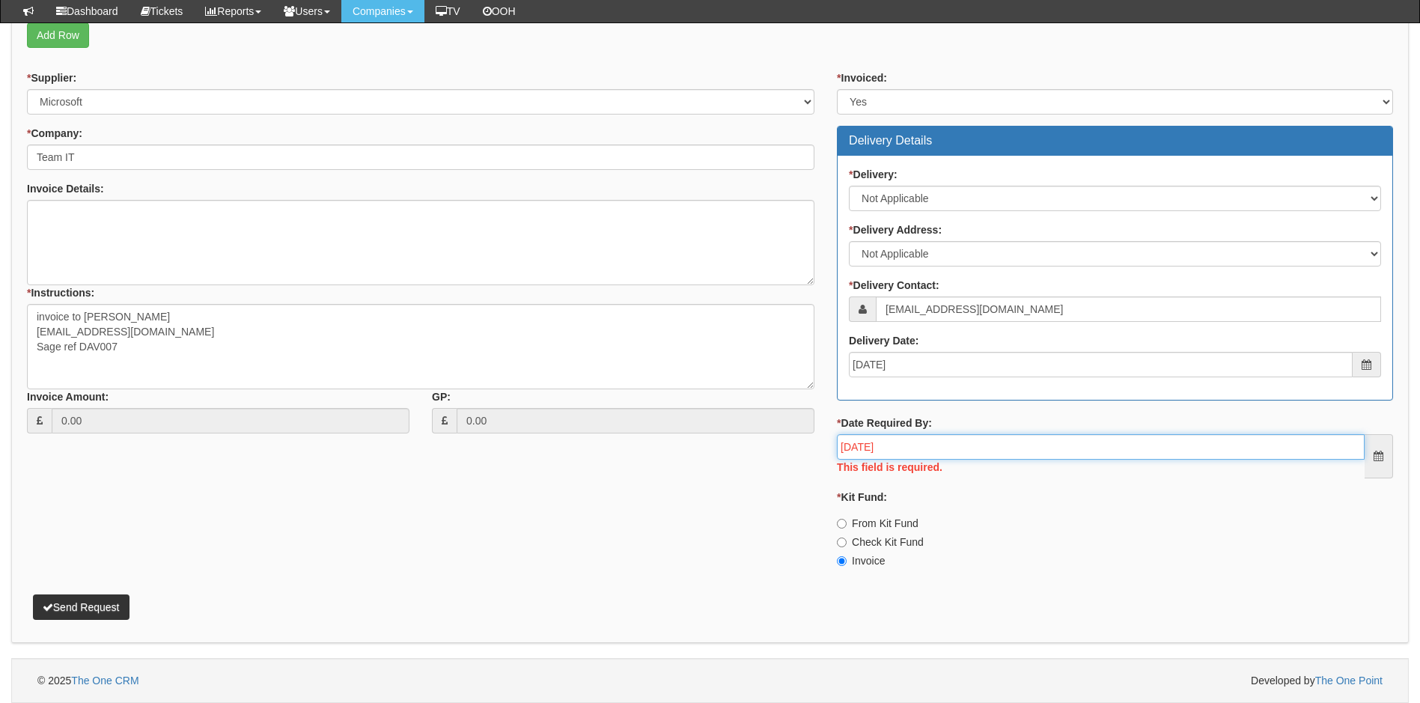
click at [967, 444] on input "2025-10-16" at bounding box center [1101, 446] width 528 height 25
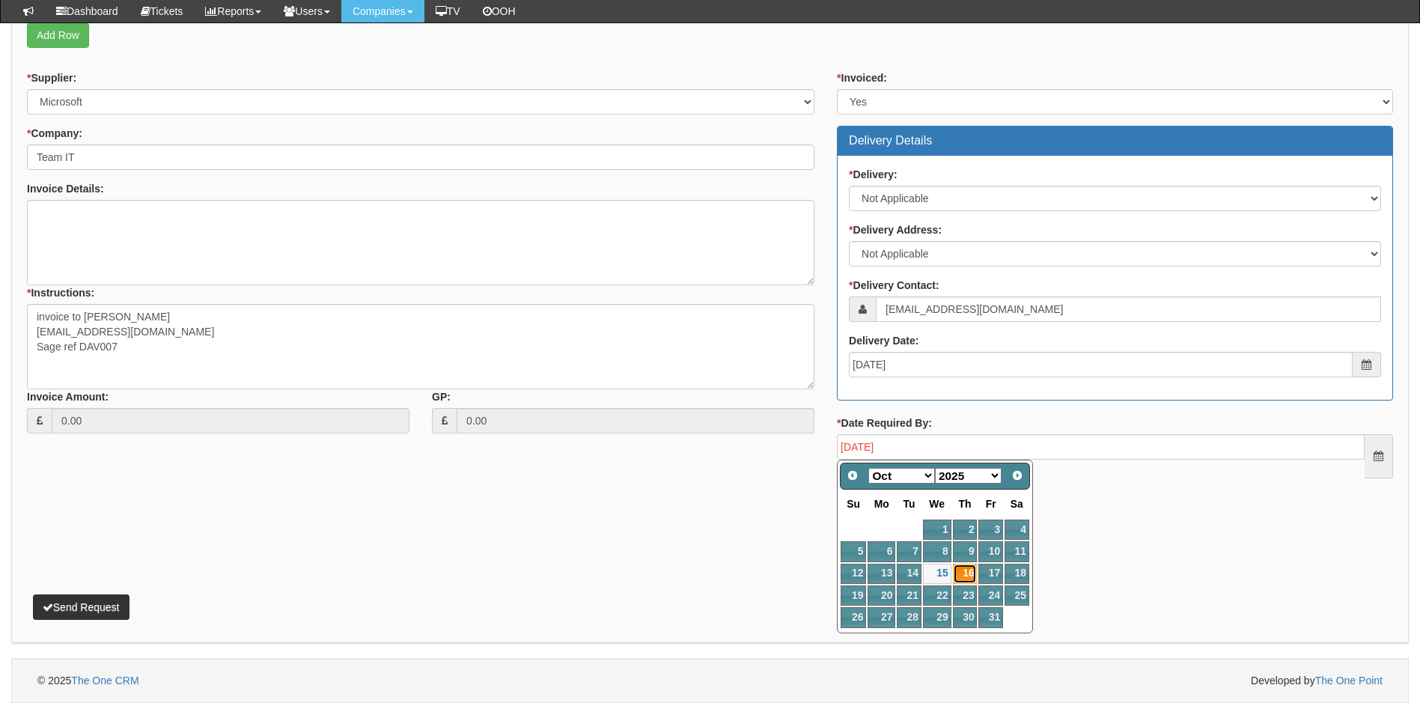
scroll to position [535, 0]
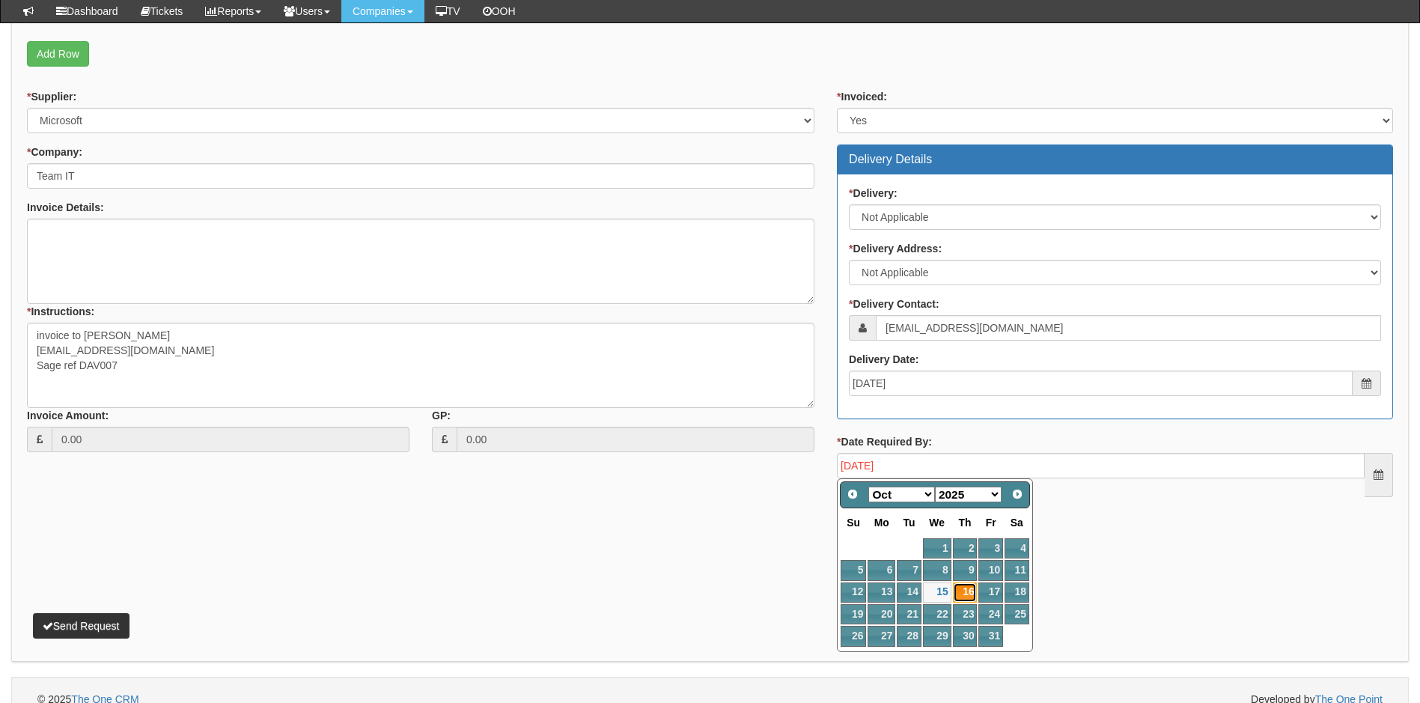
click at [967, 573] on tbody "1 2 3 4 5 6 7 8 9 10 11 12 13 14 15 16 17 18 19 20 21 22 23 24 25 26 27 28 29 3…" at bounding box center [935, 593] width 190 height 110
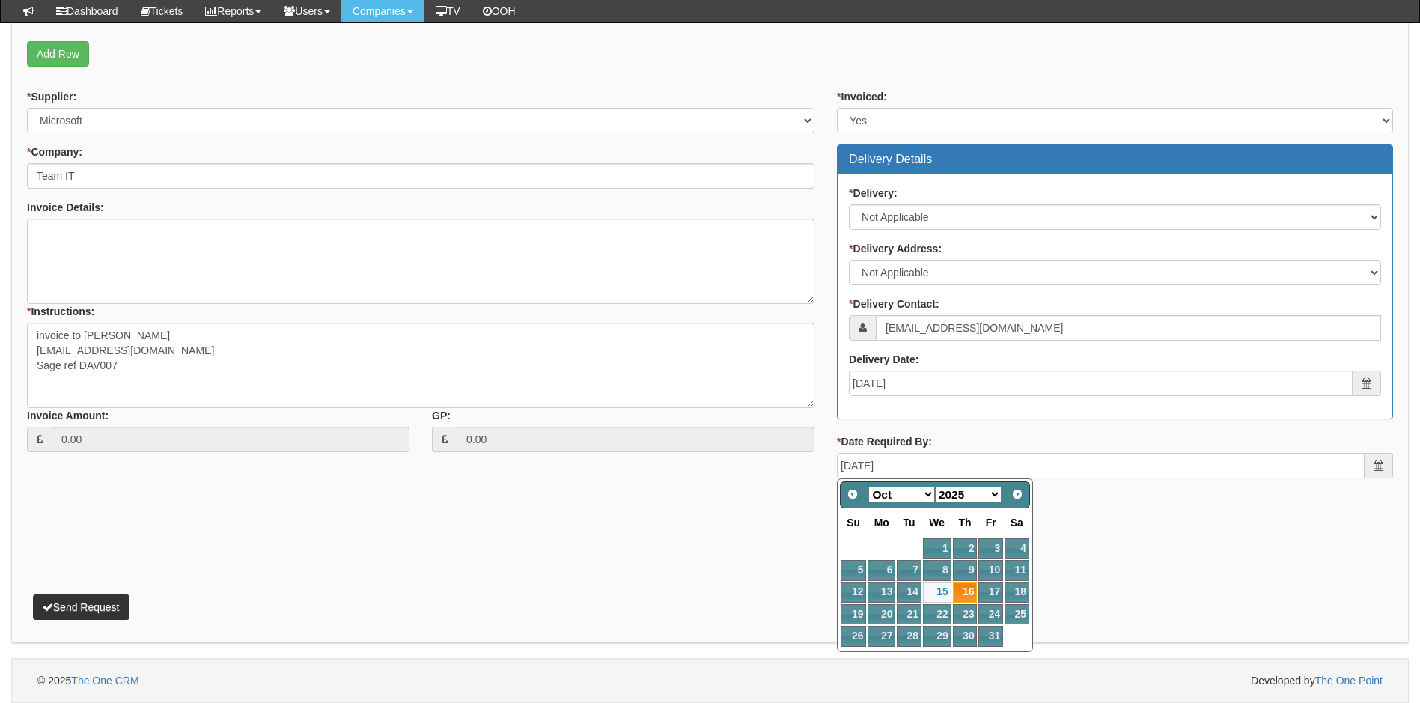
click at [1113, 496] on div "* Kit Fund: From Kit Fund Check Kit Fund Invoice" at bounding box center [1115, 529] width 556 height 79
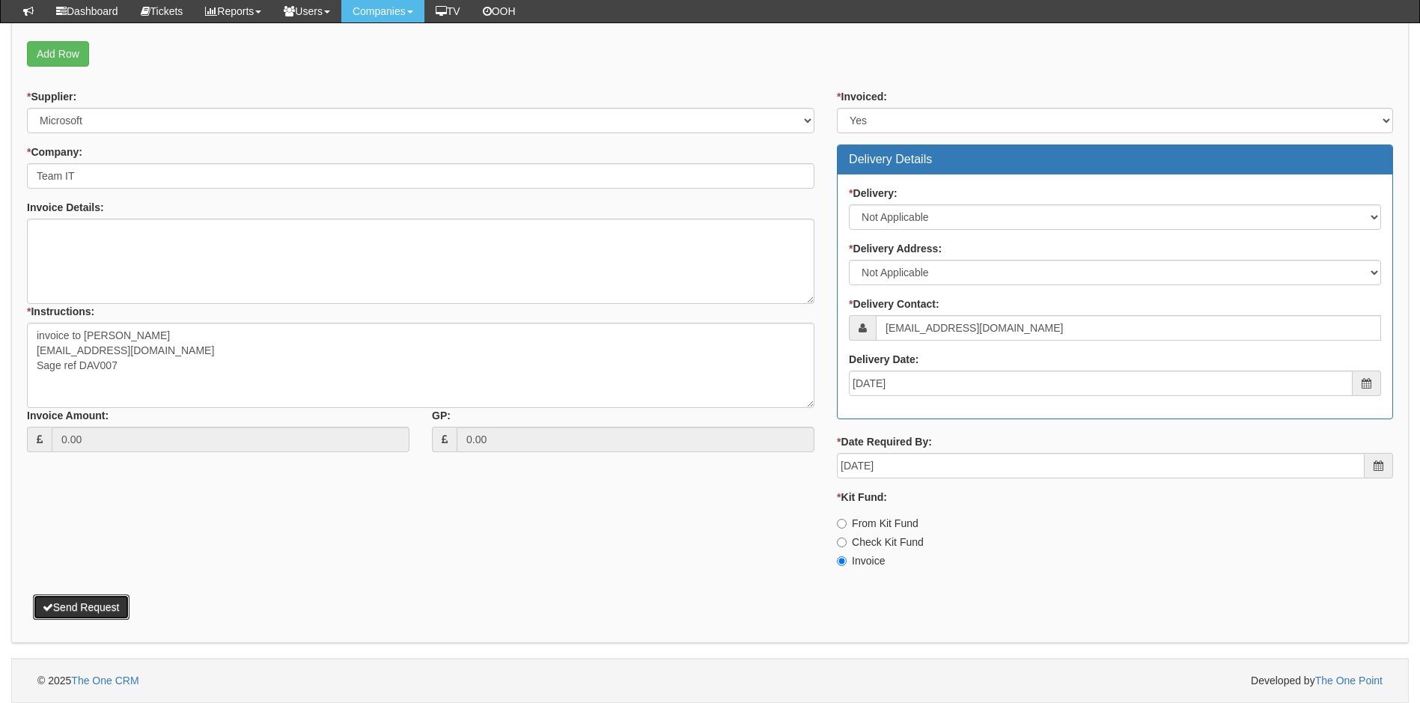
click at [103, 607] on button "Send Request" at bounding box center [81, 606] width 97 height 25
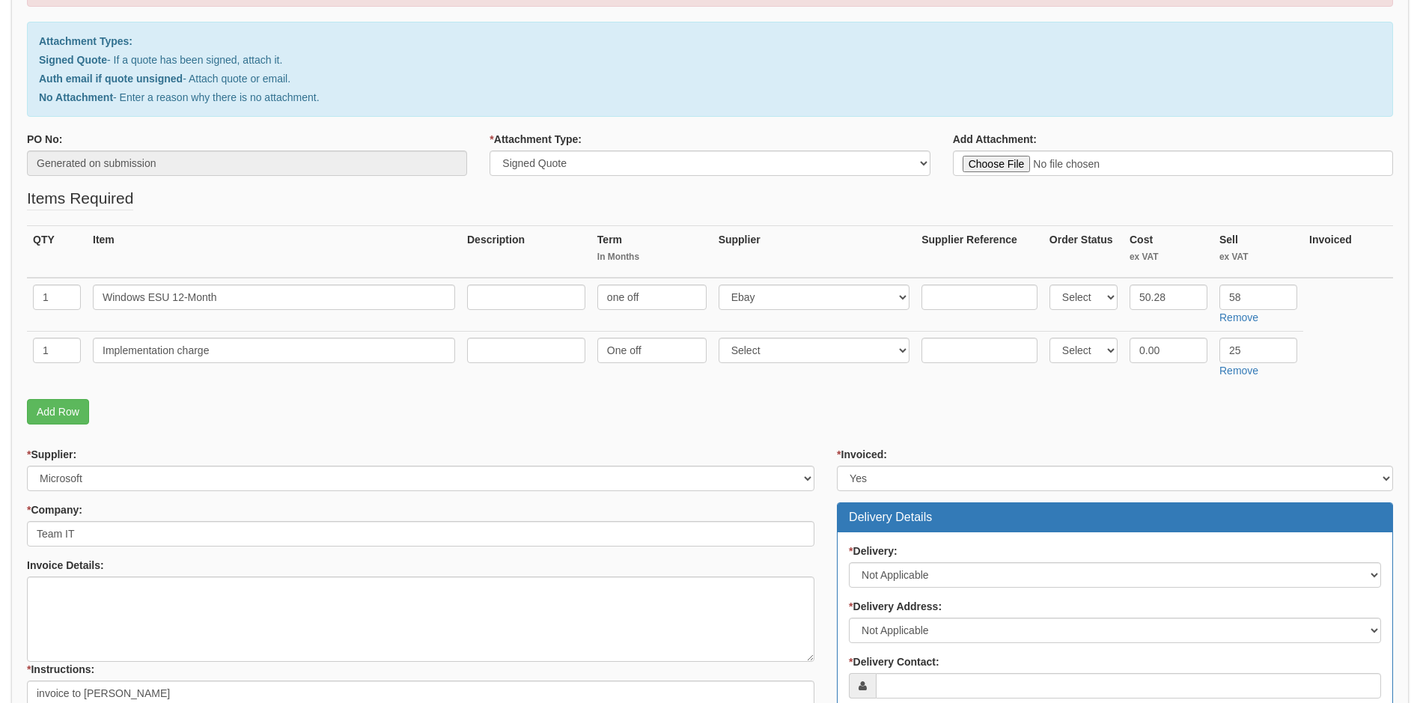
scroll to position [299, 0]
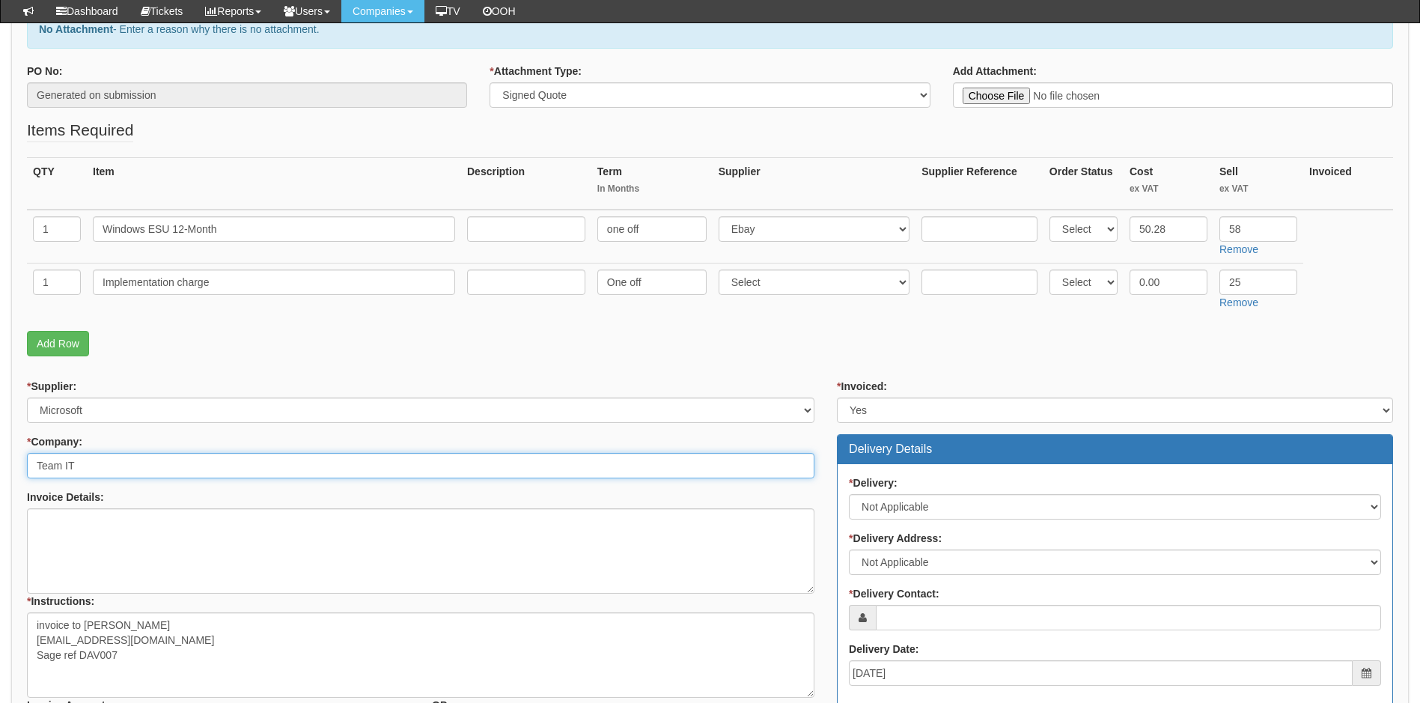
click at [165, 463] on input "Team IT" at bounding box center [421, 465] width 788 height 25
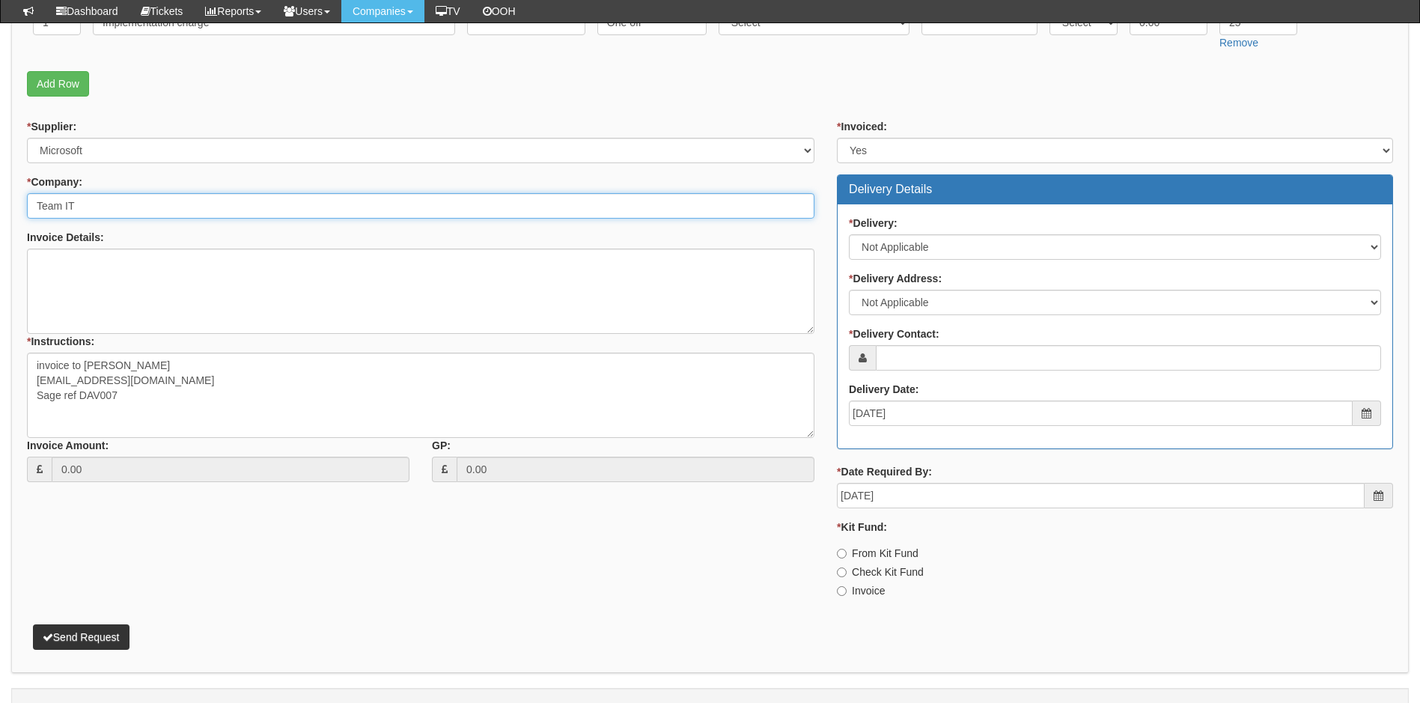
scroll to position [589, 0]
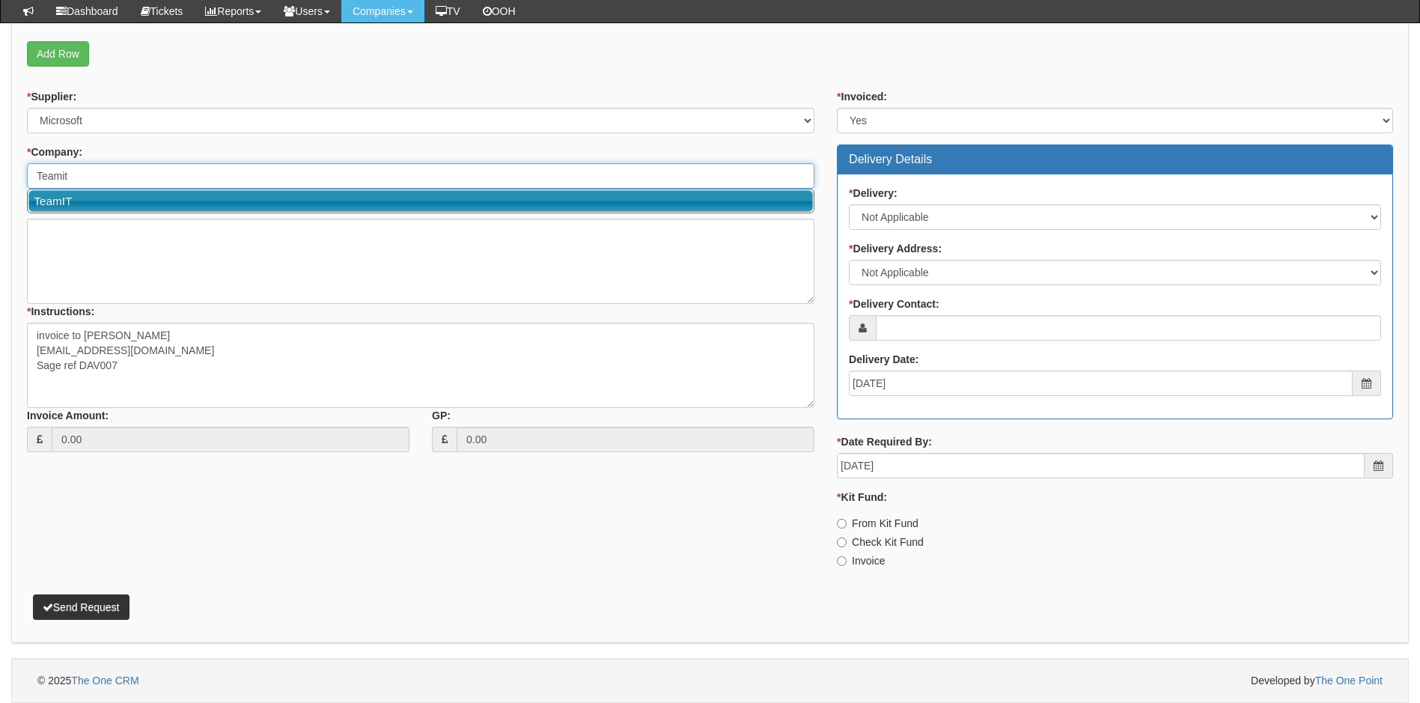
click at [142, 206] on link "TeamIT" at bounding box center [420, 201] width 785 height 22
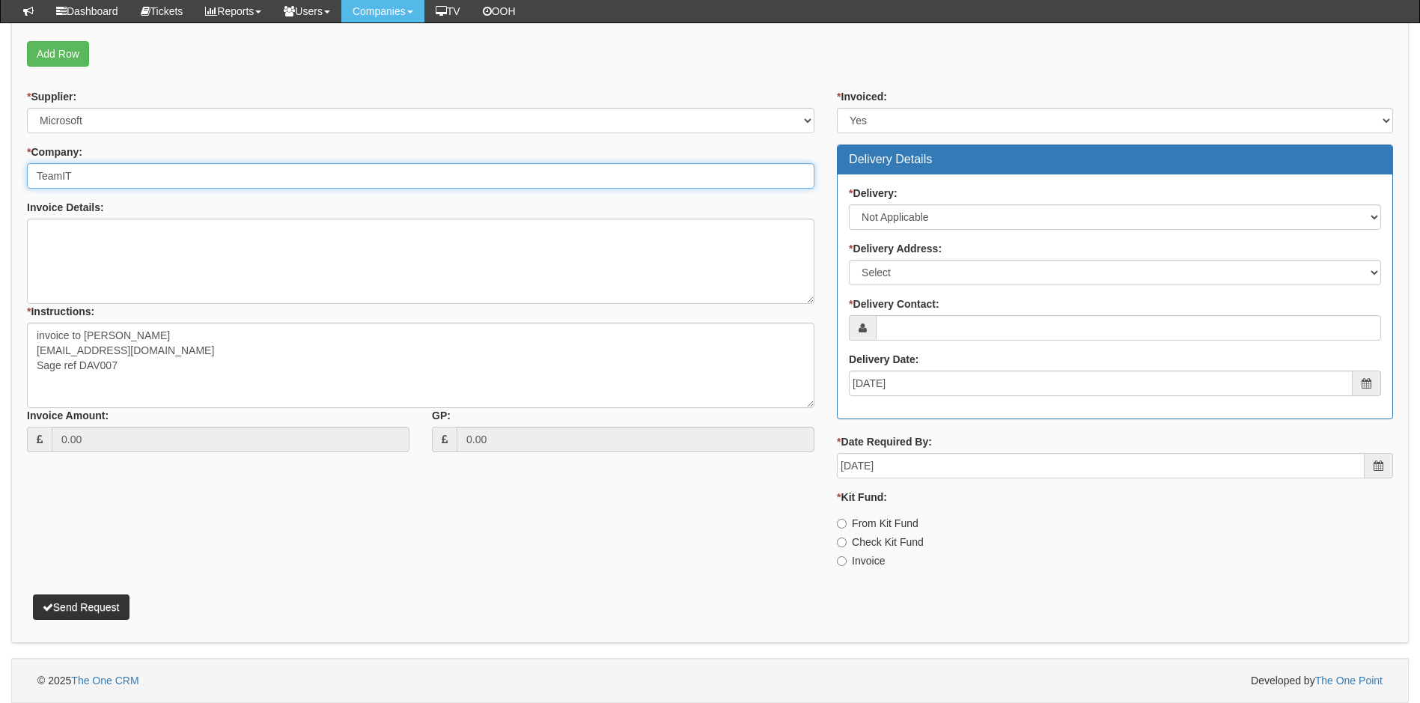
type input "TeamIT"
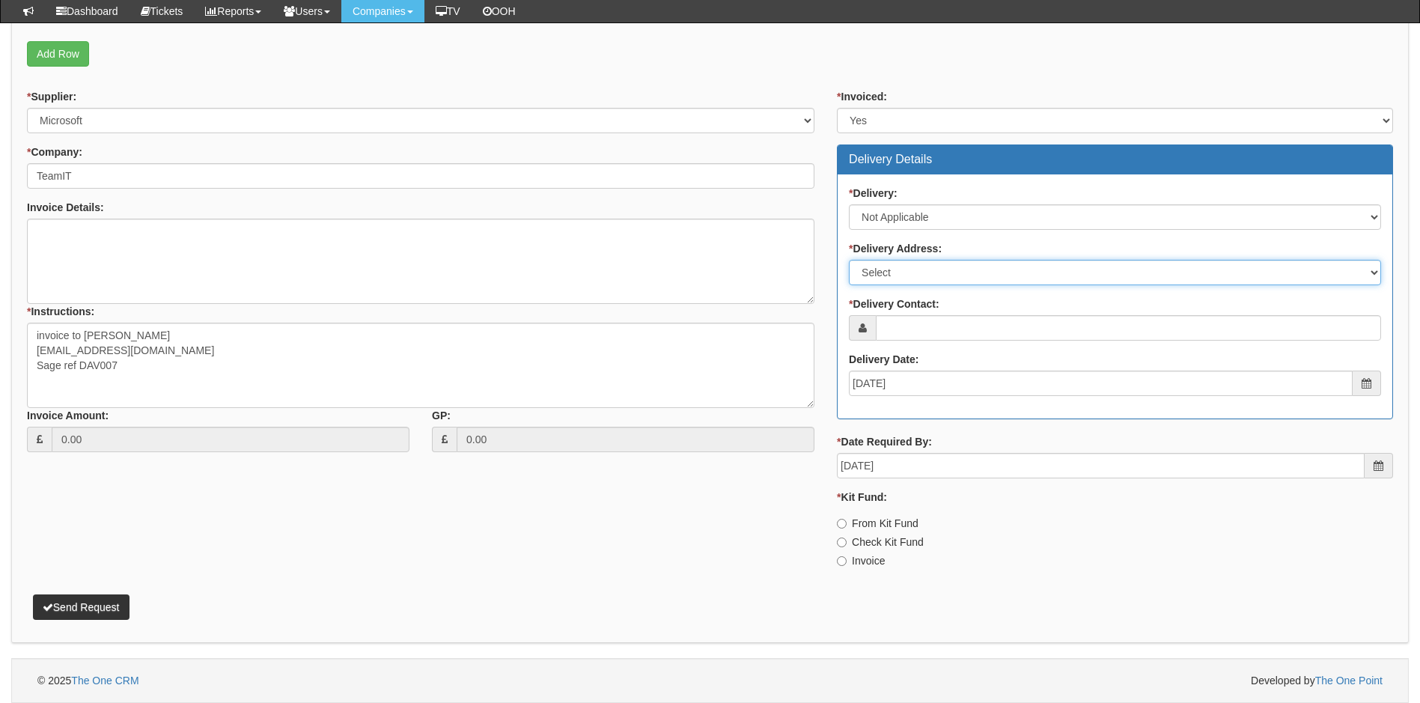
click at [943, 272] on select "Select Not Applicable Main Address - WF8 4HY Other" at bounding box center [1115, 272] width 532 height 25
select select "N/A"
click at [849, 260] on select "Select Not Applicable Main Address - WF8 4HY Other" at bounding box center [1115, 272] width 532 height 25
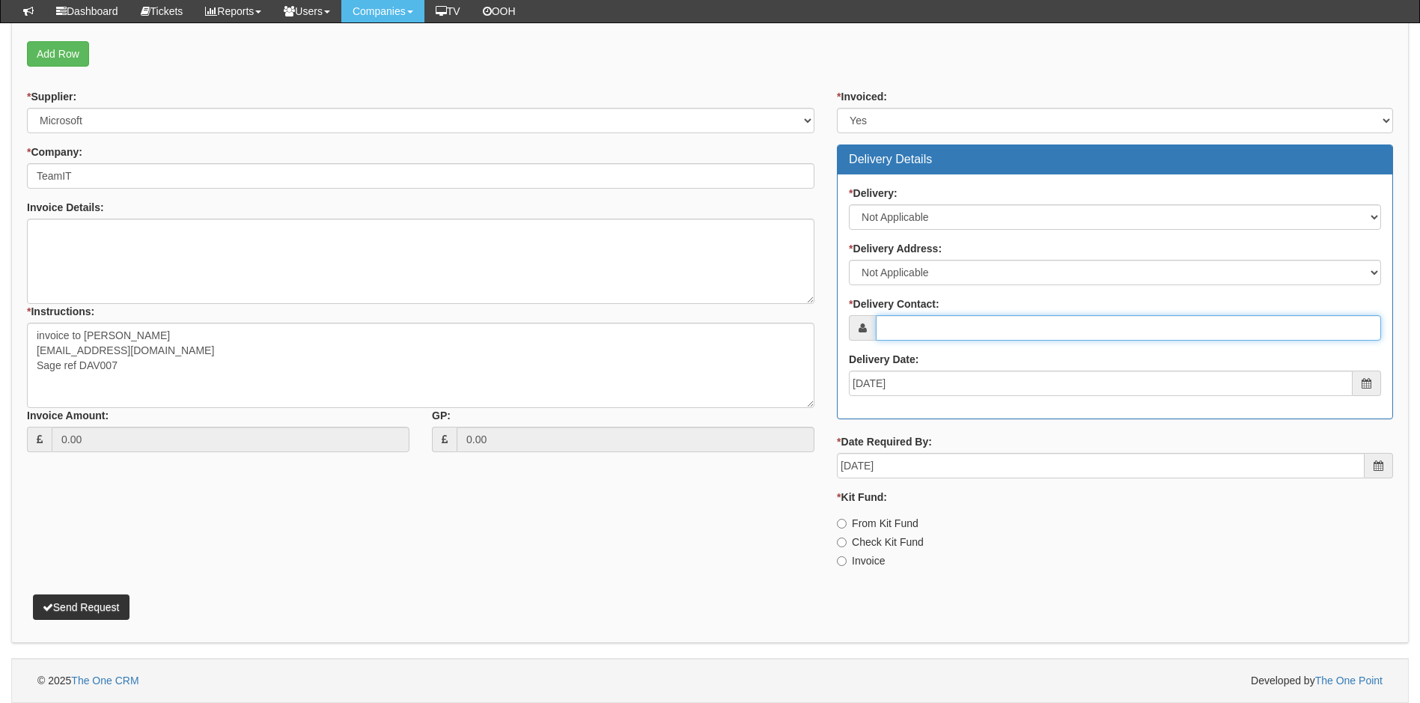
click at [951, 323] on input "* Delivery Contact:" at bounding box center [1128, 327] width 505 height 25
click at [943, 335] on input "* Delivery Contact:" at bounding box center [1128, 327] width 505 height 25
paste input "[EMAIL_ADDRESS][DOMAIN_NAME]"
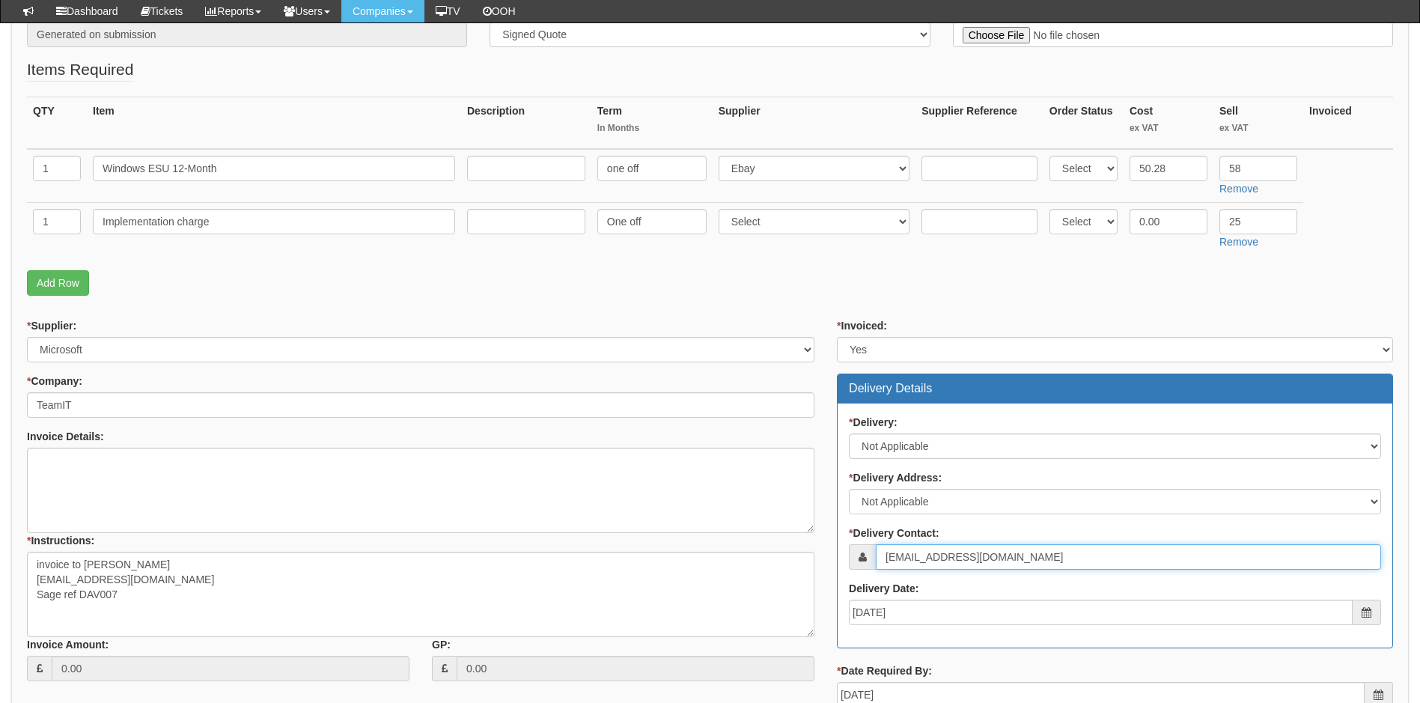
scroll to position [215, 0]
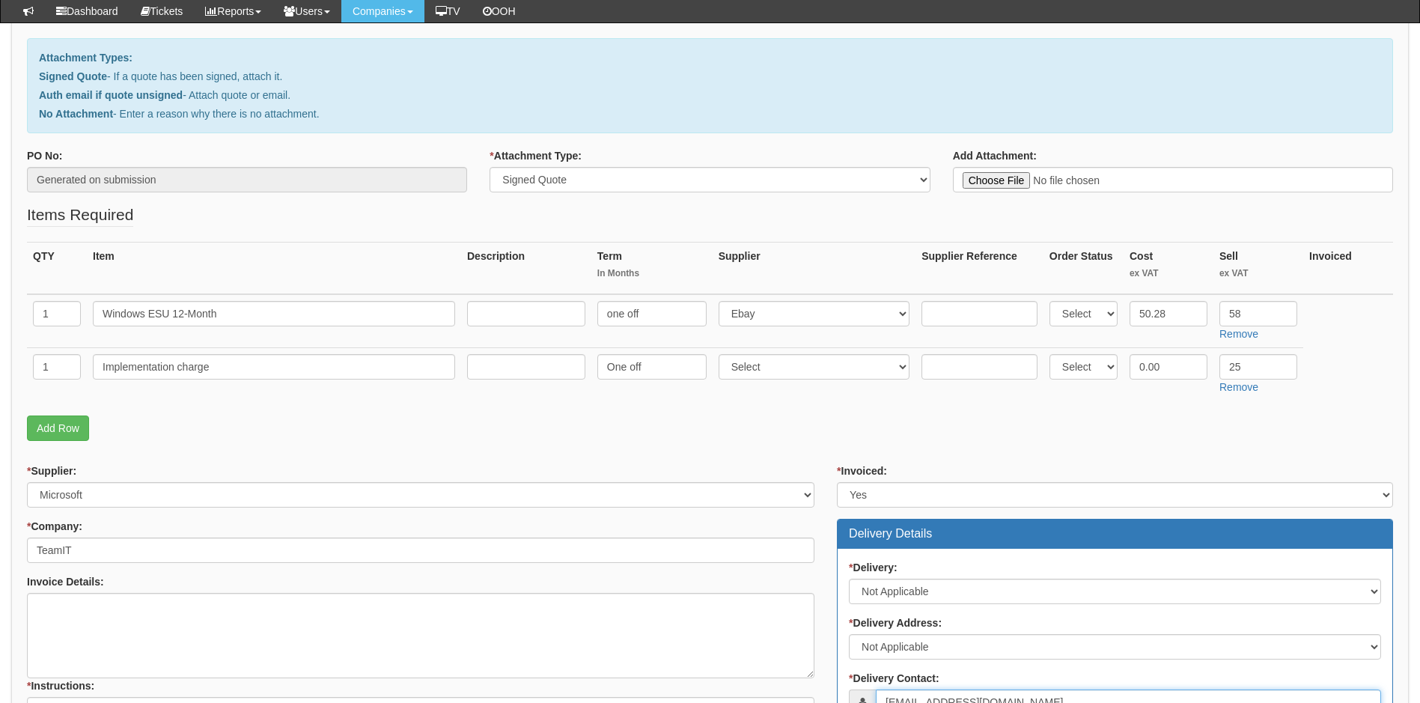
type input "[EMAIL_ADDRESS][DOMAIN_NAME]"
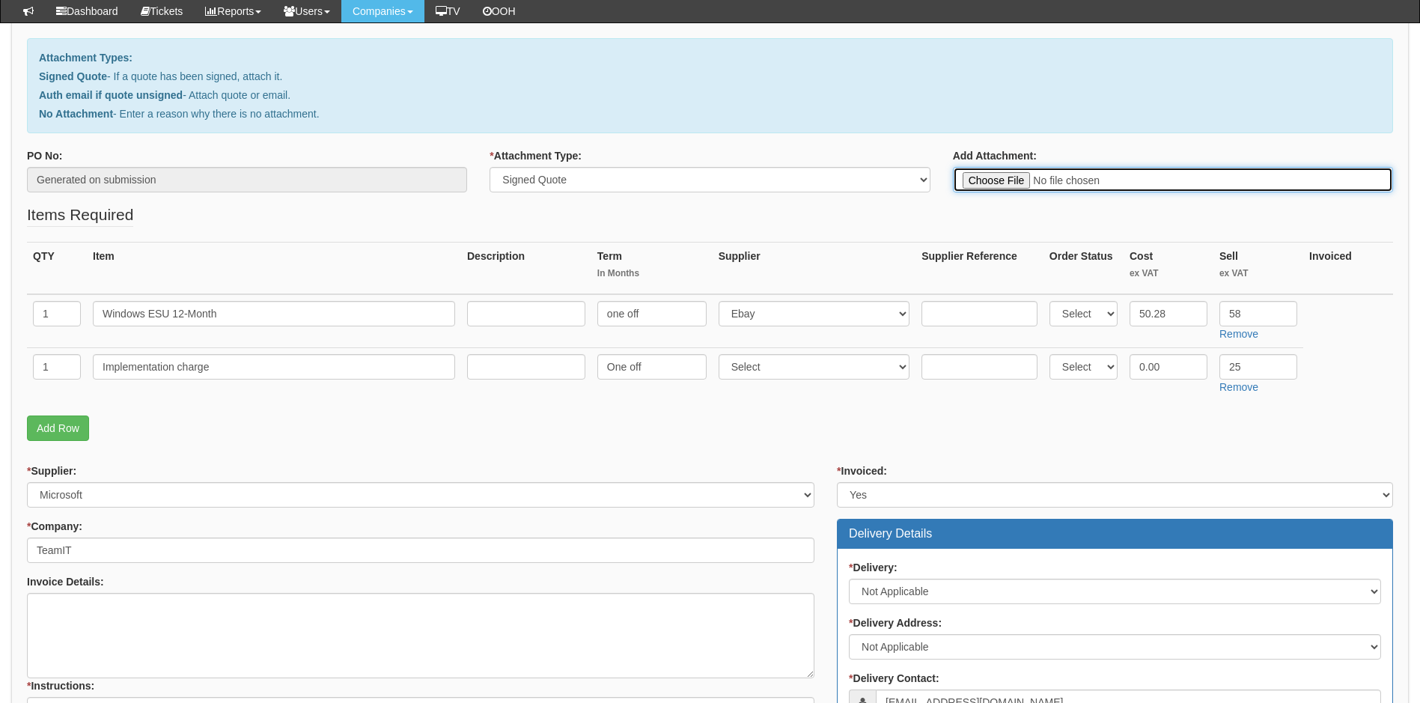
click at [999, 181] on input "Add Attachment:" at bounding box center [1173, 179] width 440 height 25
type input "C:\fakepath\David Bancroft - Windows 10 ESU 12-month cover.pdf"
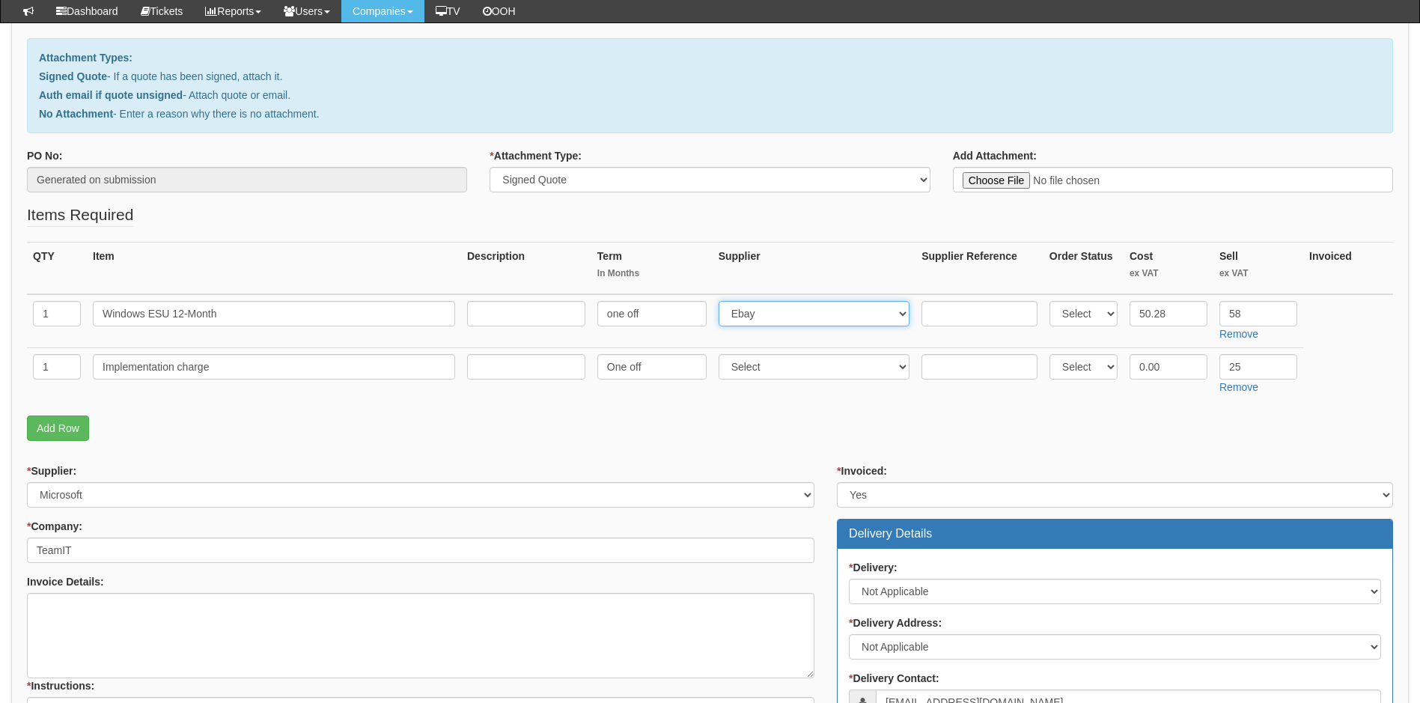
click at [786, 314] on select "Select 123 REG.co.uk 1Password 3 4Gon AA Jones Electric Ltd Abzorb Access Group…" at bounding box center [815, 313] width 192 height 25
select select "60"
click at [722, 301] on select "Select 123 REG.co.uk 1Password 3 4Gon AA Jones Electric Ltd Abzorb Access Group…" at bounding box center [815, 313] width 192 height 25
click at [807, 369] on select "Select 123 REG.co.uk 1Password 3 4Gon AA Jones Electric Ltd Abzorb Access Group…" at bounding box center [815, 366] width 192 height 25
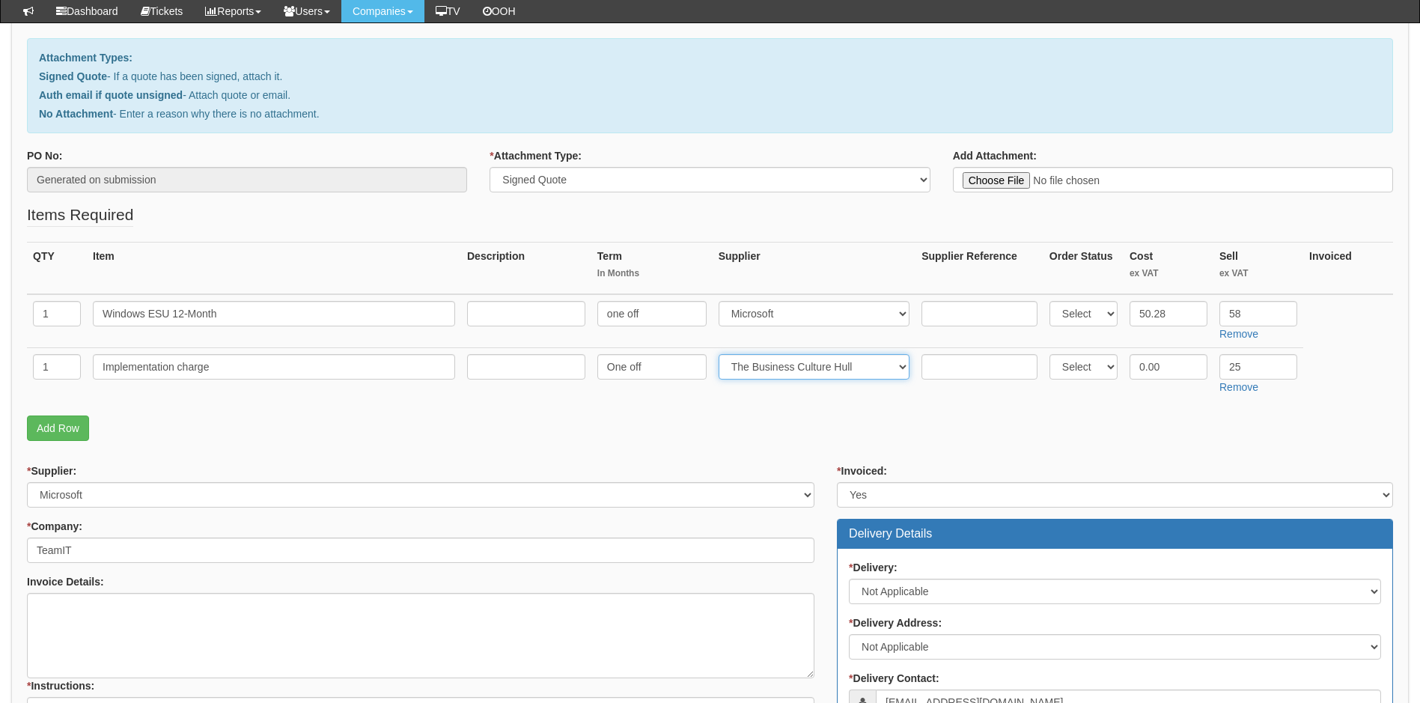
select select "81"
click at [615, 459] on form "PO No: Generated on submission * Attachment Type: Select Signed Quote Auth emai…" at bounding box center [710, 571] width 1366 height 846
click at [613, 318] on input "one off" at bounding box center [651, 313] width 109 height 25
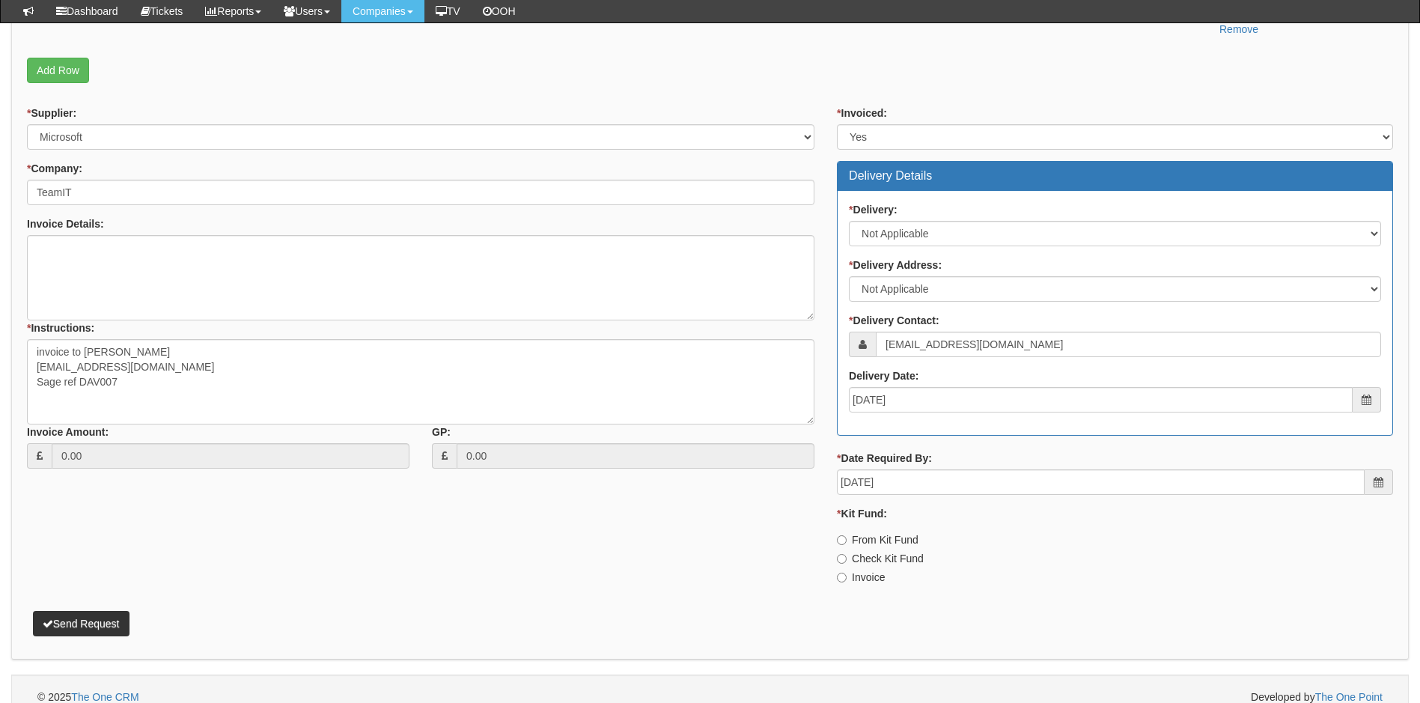
scroll to position [589, 0]
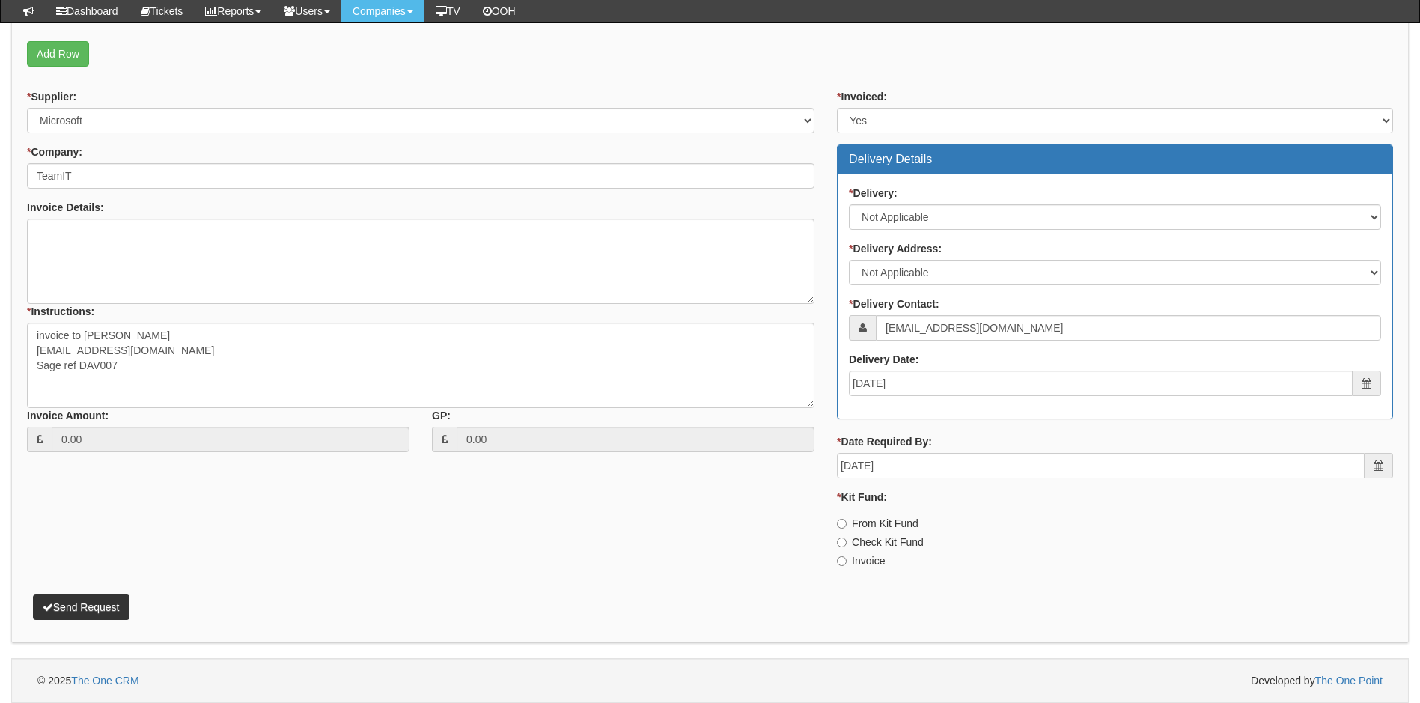
type input "One off"
click at [841, 561] on input "Invoice" at bounding box center [842, 561] width 10 height 10
radio input "true"
click at [102, 606] on button "Send Request" at bounding box center [81, 606] width 97 height 25
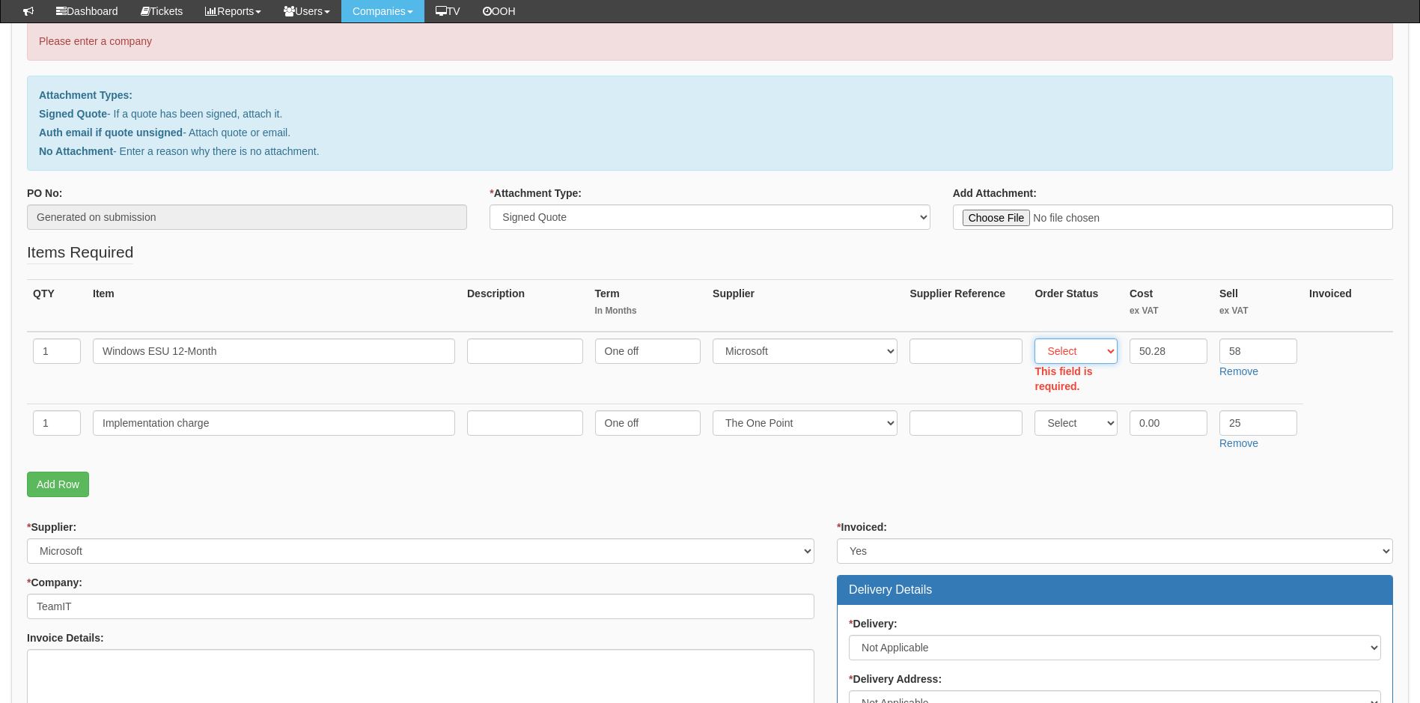
click at [1094, 354] on select "Select Back Order Delivered N/A Ordered Pending" at bounding box center [1076, 350] width 83 height 25
select select "4"
click at [1035, 338] on select "Select Back Order Delivered N/A Ordered Pending" at bounding box center [1076, 350] width 83 height 25
click at [1082, 423] on td "Select Back Order Delivered N/A Ordered Pending" at bounding box center [1076, 430] width 95 height 53
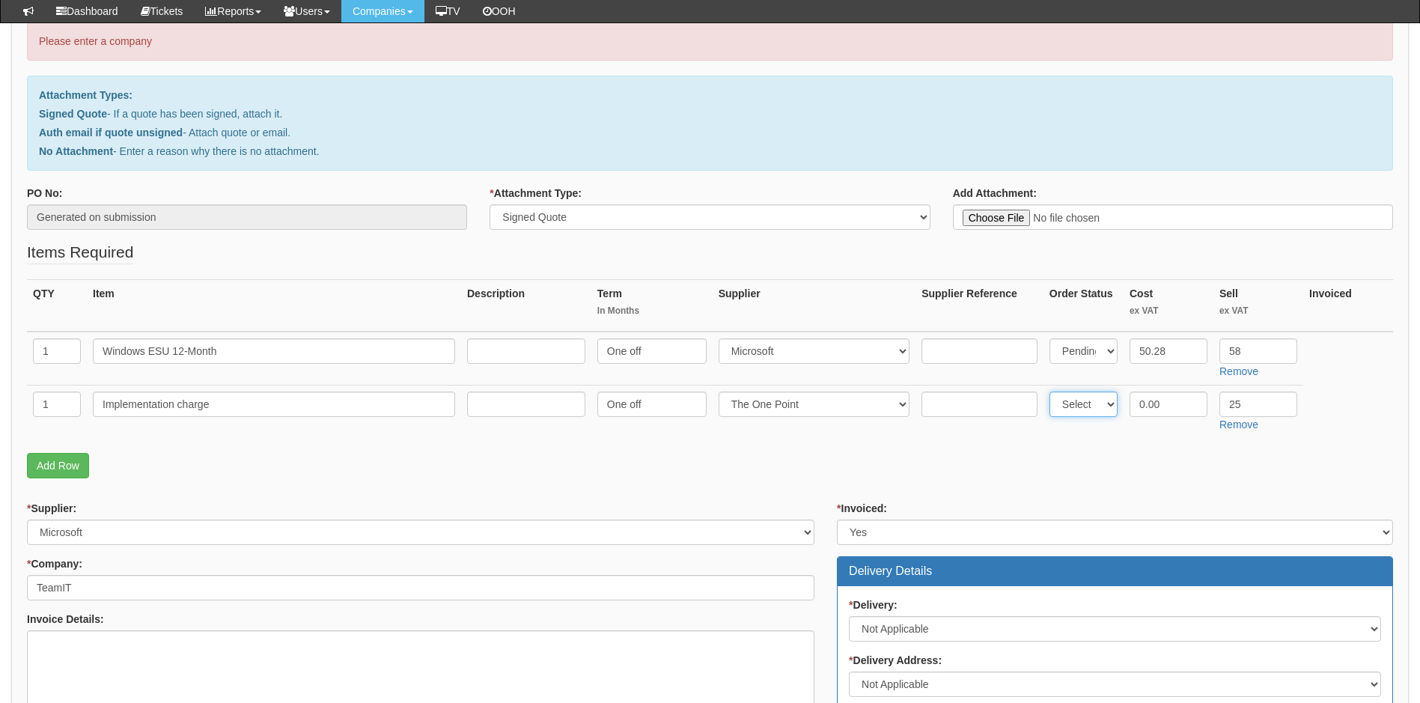
select select "4"
click at [1050, 392] on select "Select Back Order Delivered N/A Ordered Pending" at bounding box center [1084, 404] width 68 height 25
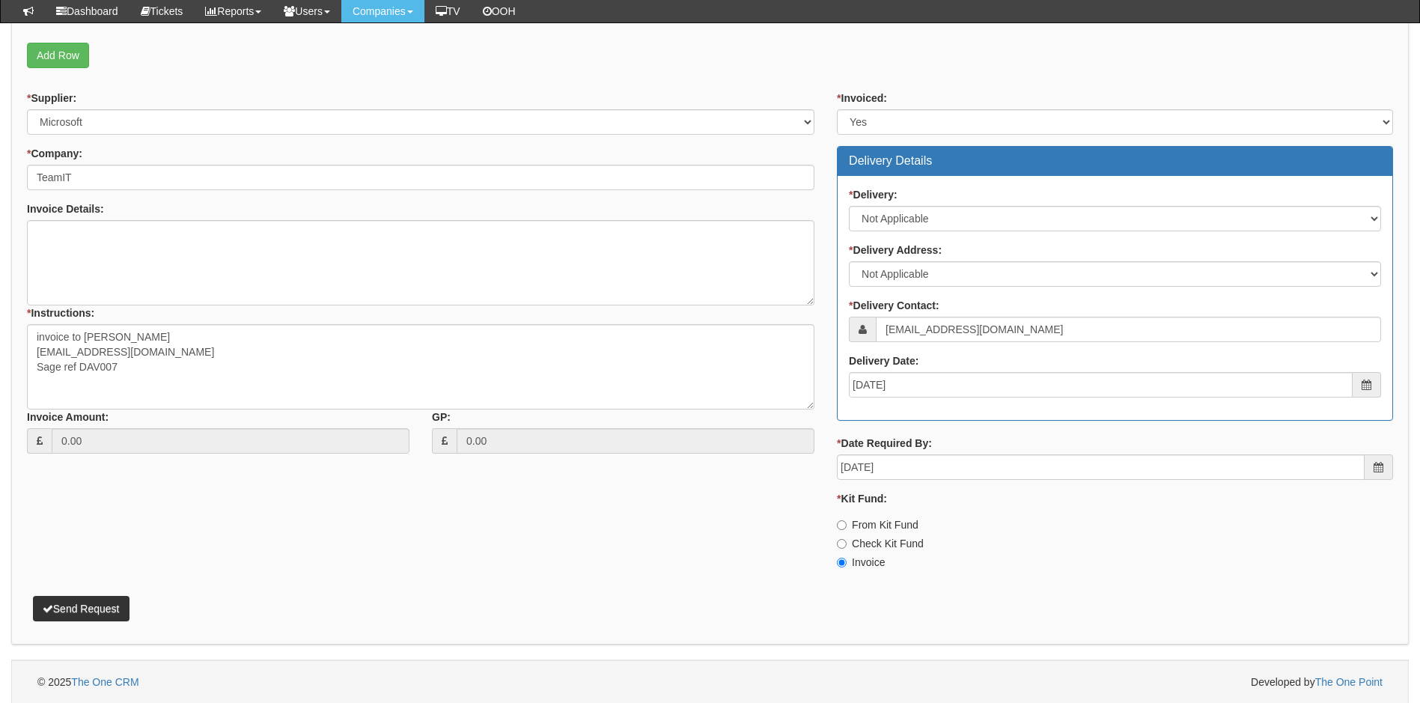
scroll to position [589, 0]
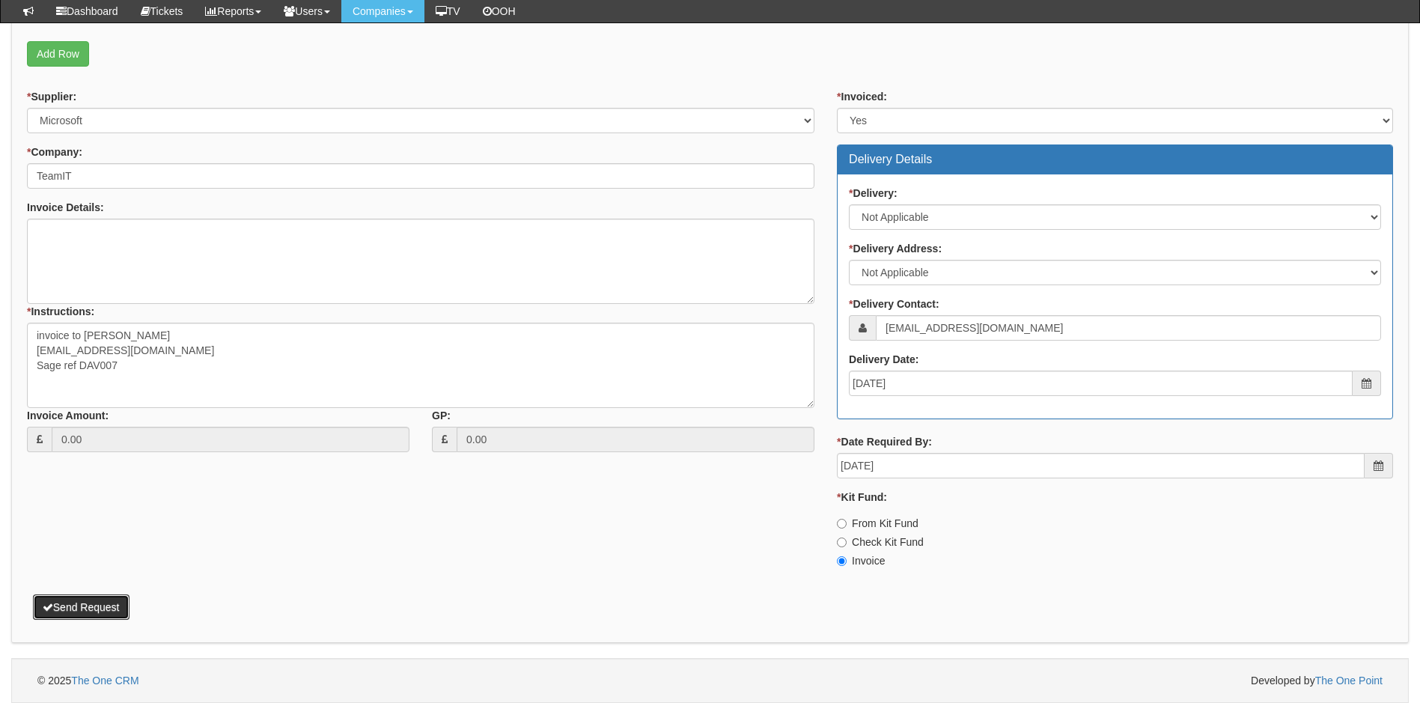
click at [109, 605] on button "Send Request" at bounding box center [81, 606] width 97 height 25
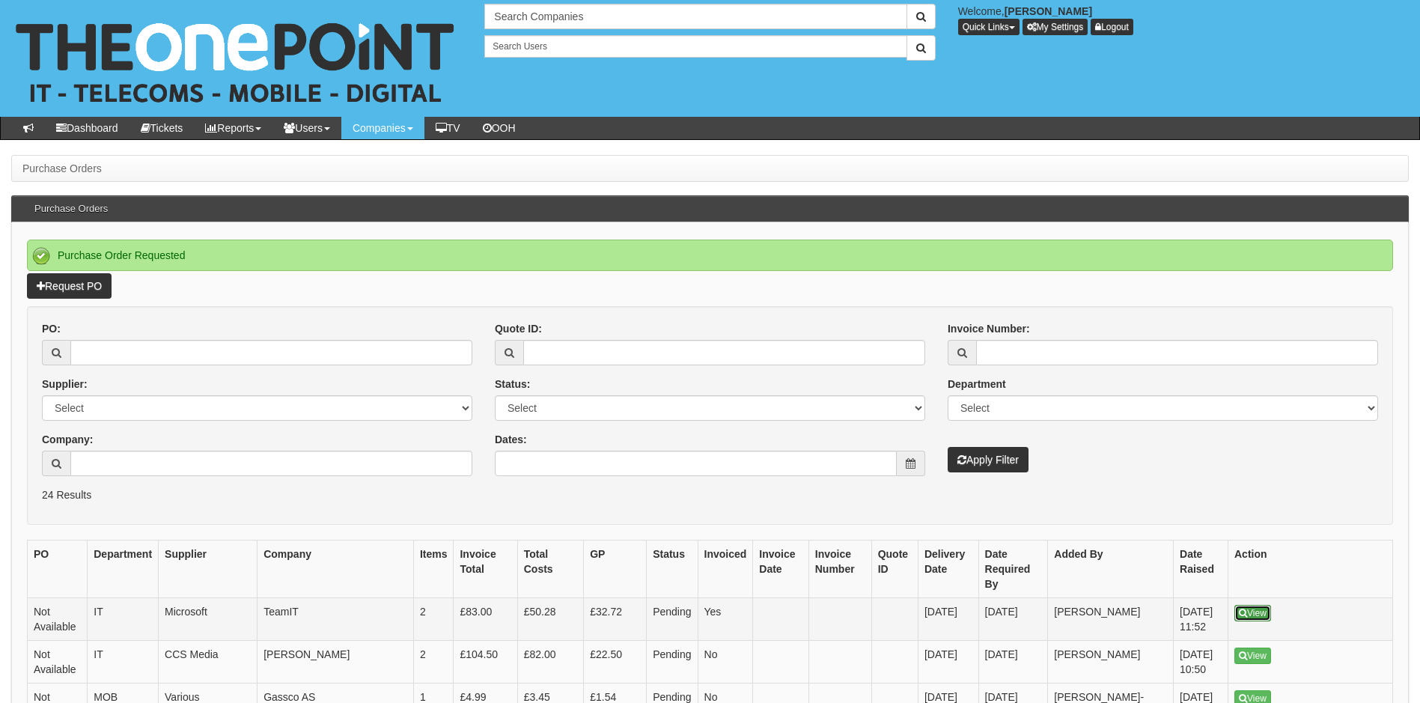
click at [1256, 605] on link "View" at bounding box center [1253, 613] width 37 height 16
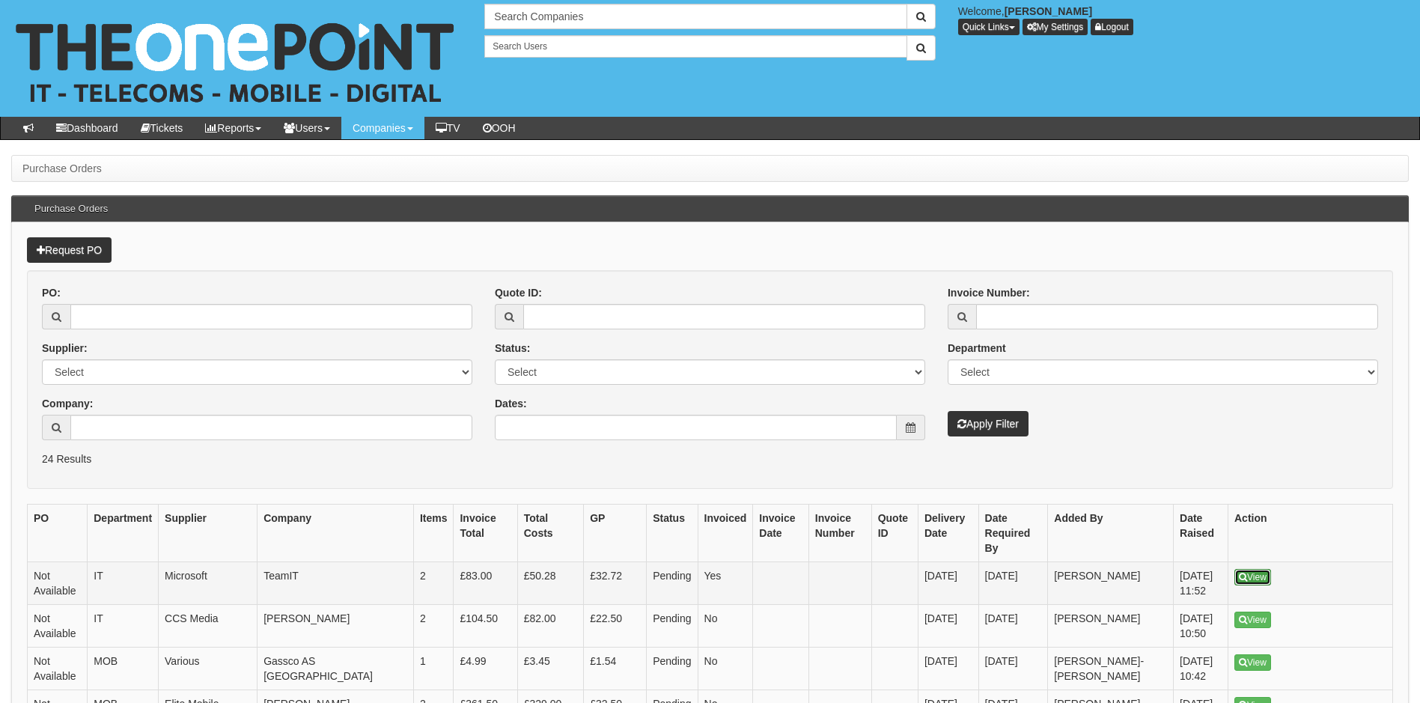
click at [1250, 569] on link "View" at bounding box center [1253, 577] width 37 height 16
